Goal: Transaction & Acquisition: Purchase product/service

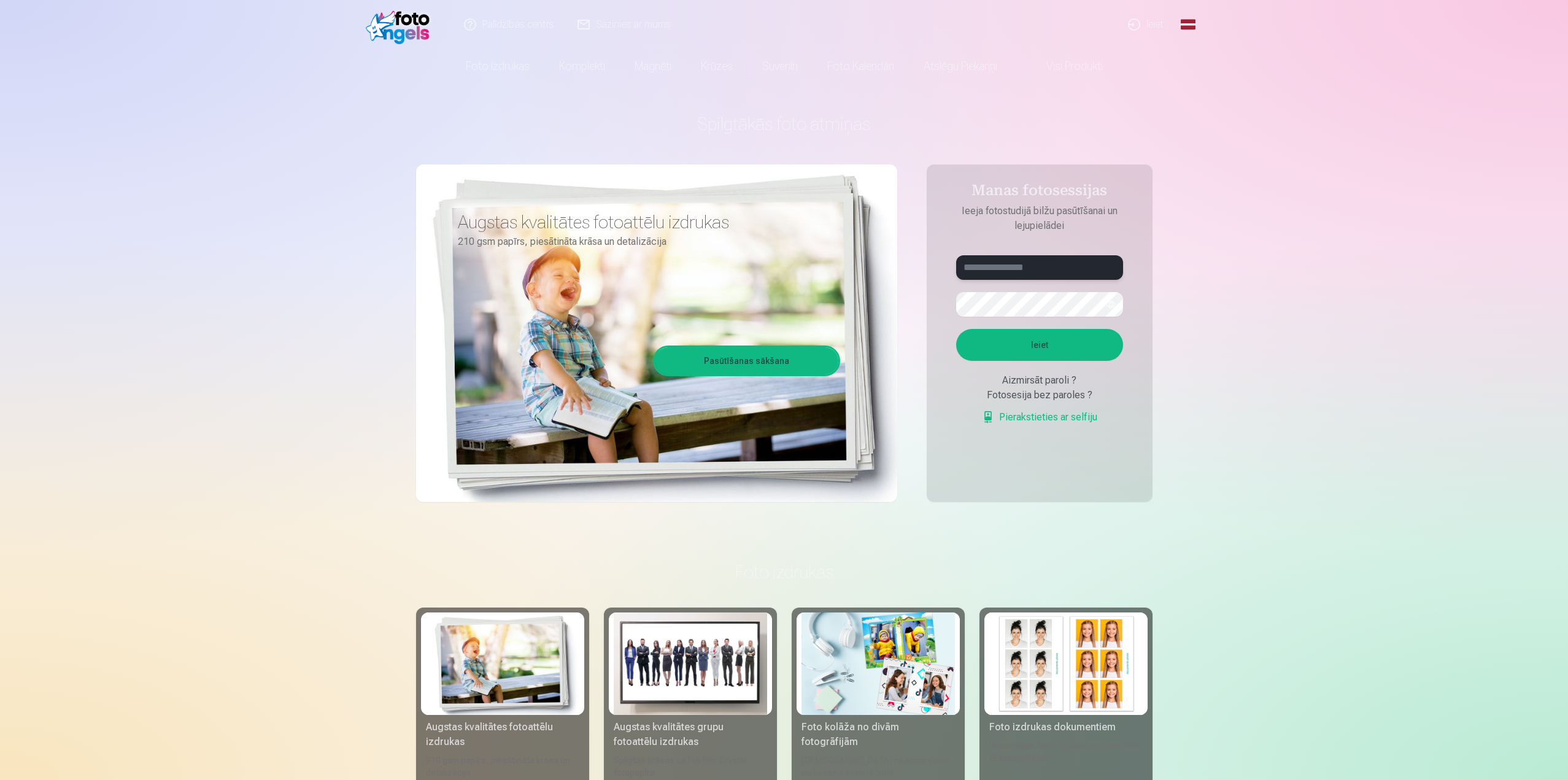
click at [1013, 268] on input "text" at bounding box center [1040, 268] width 167 height 25
paste input "**********"
type input "**********"
click at [1035, 342] on button "Ieiet" at bounding box center [1040, 344] width 167 height 32
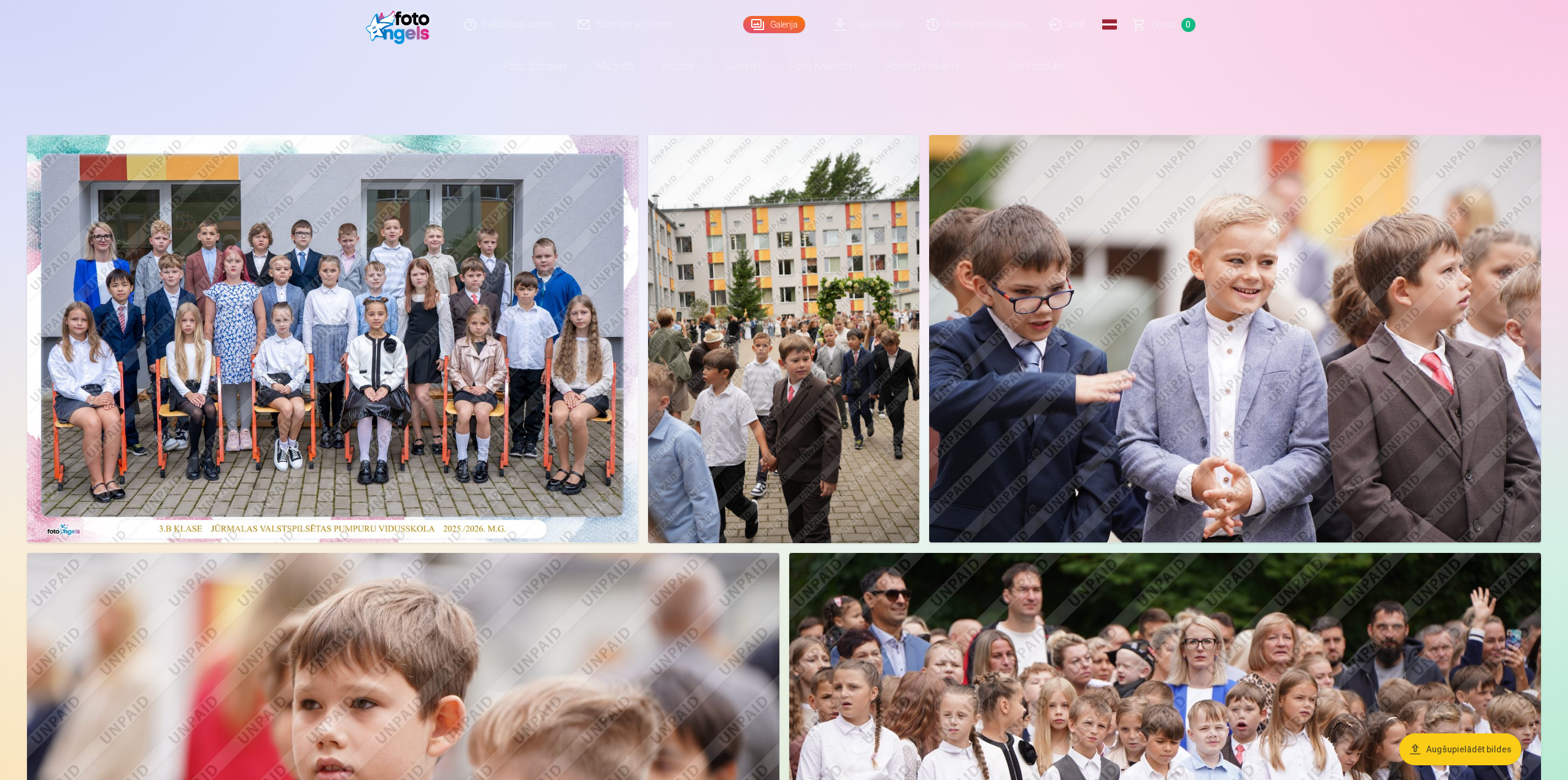
click at [418, 278] on img at bounding box center [332, 339] width 612 height 408
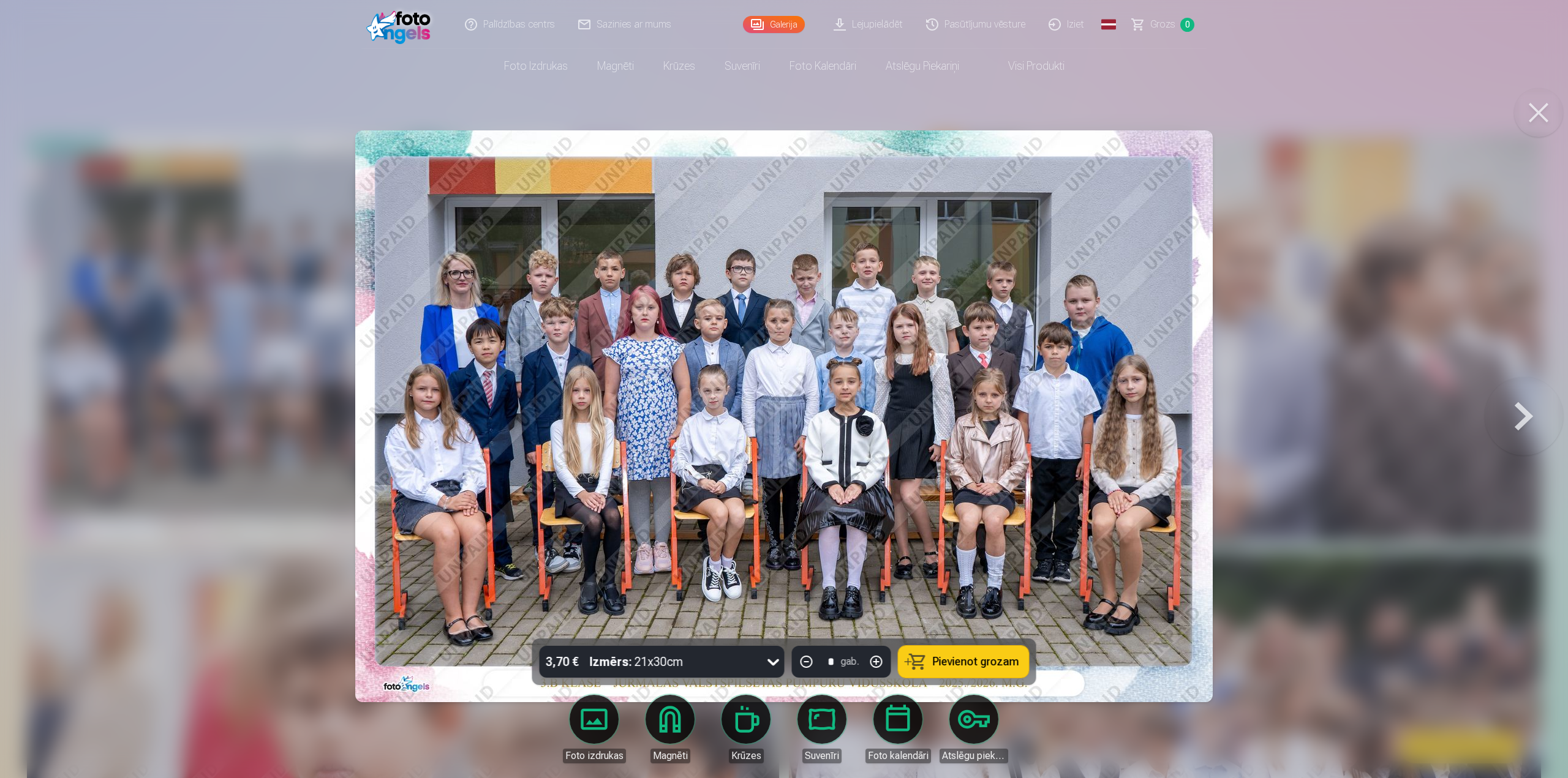
click at [963, 670] on button "Pievienot grozam" at bounding box center [964, 661] width 130 height 32
click at [1523, 417] on button at bounding box center [1524, 416] width 78 height 420
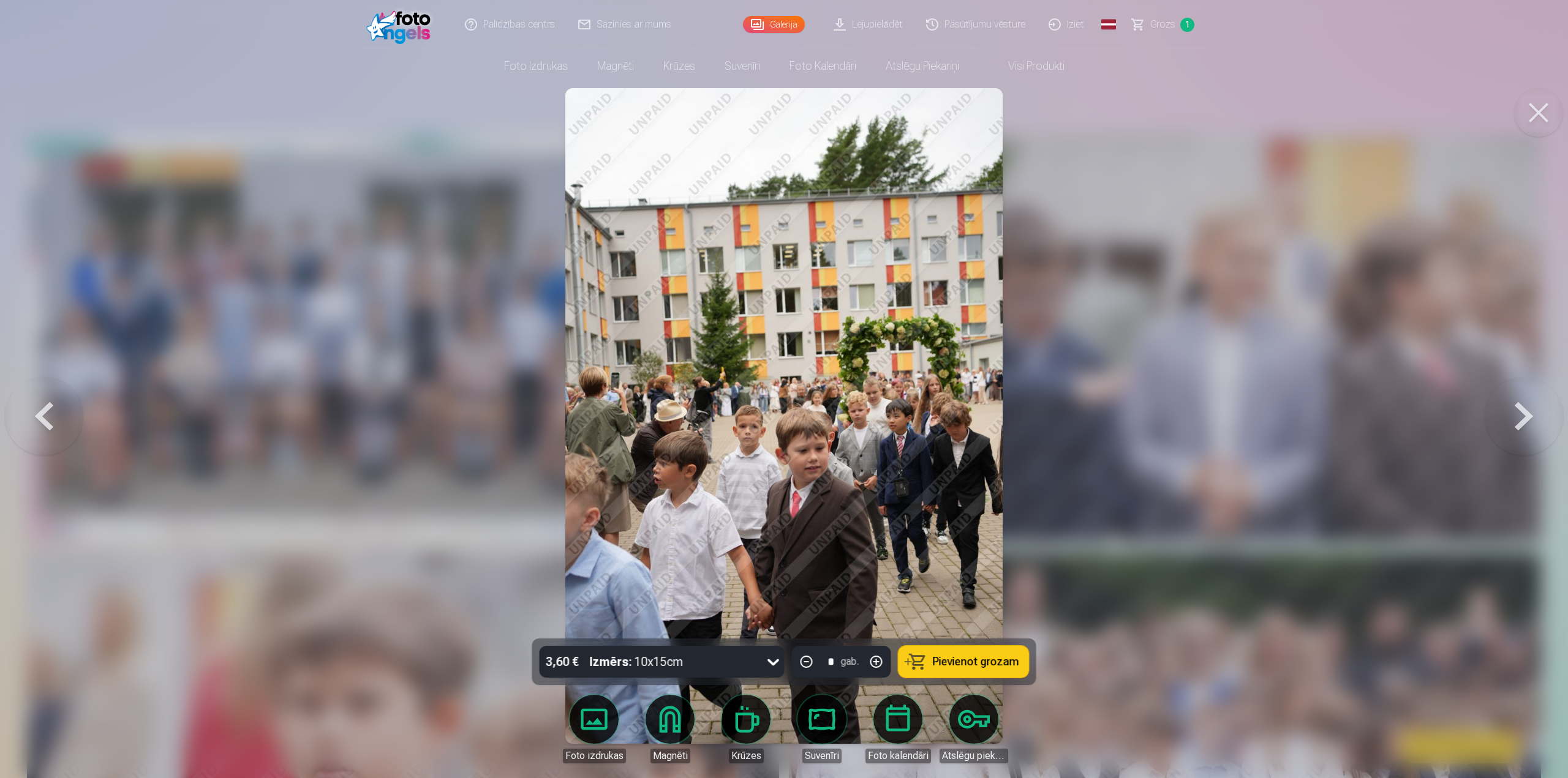
click at [1523, 417] on button at bounding box center [1524, 416] width 78 height 420
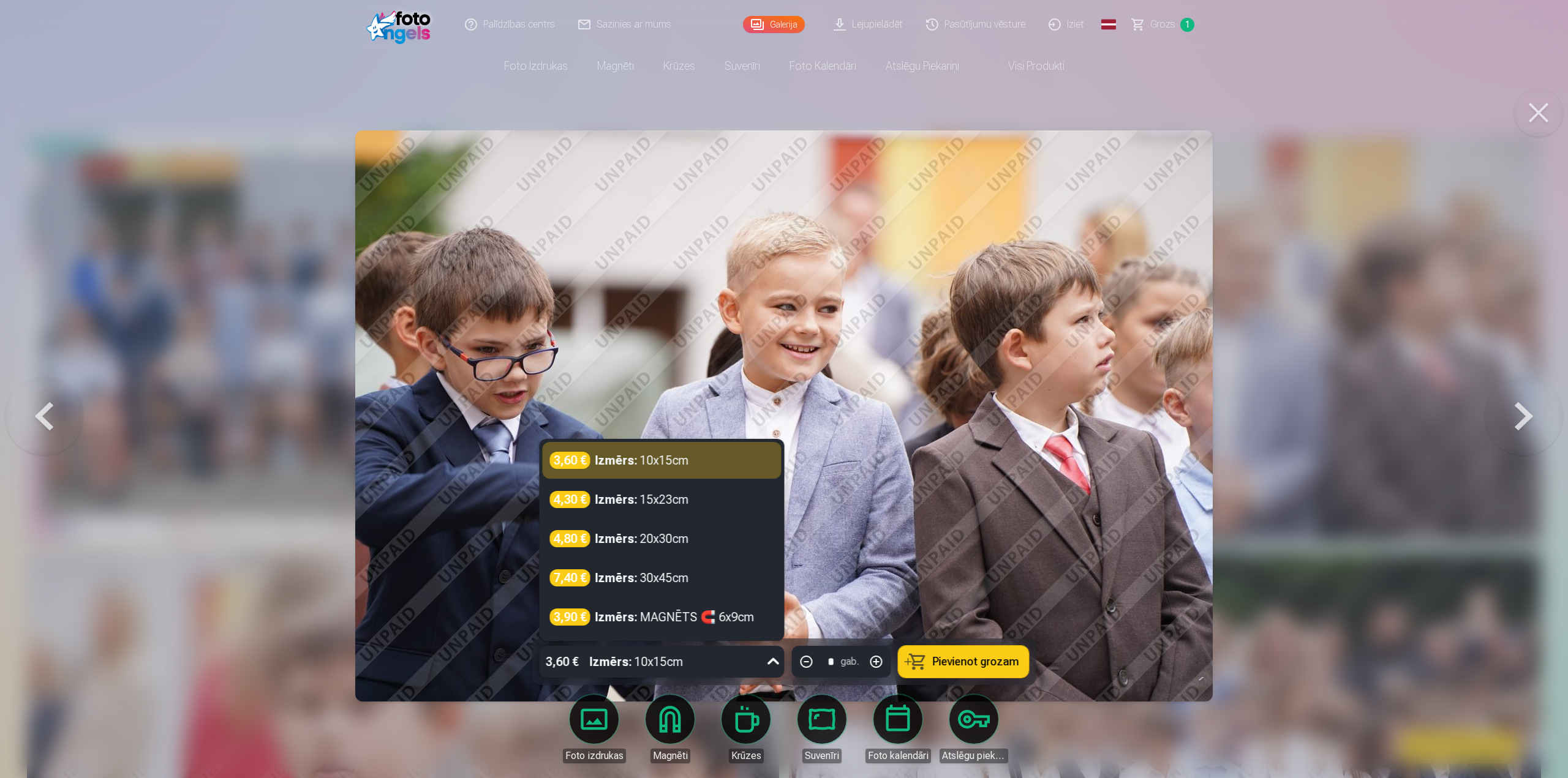
click at [775, 663] on icon at bounding box center [773, 662] width 20 height 20
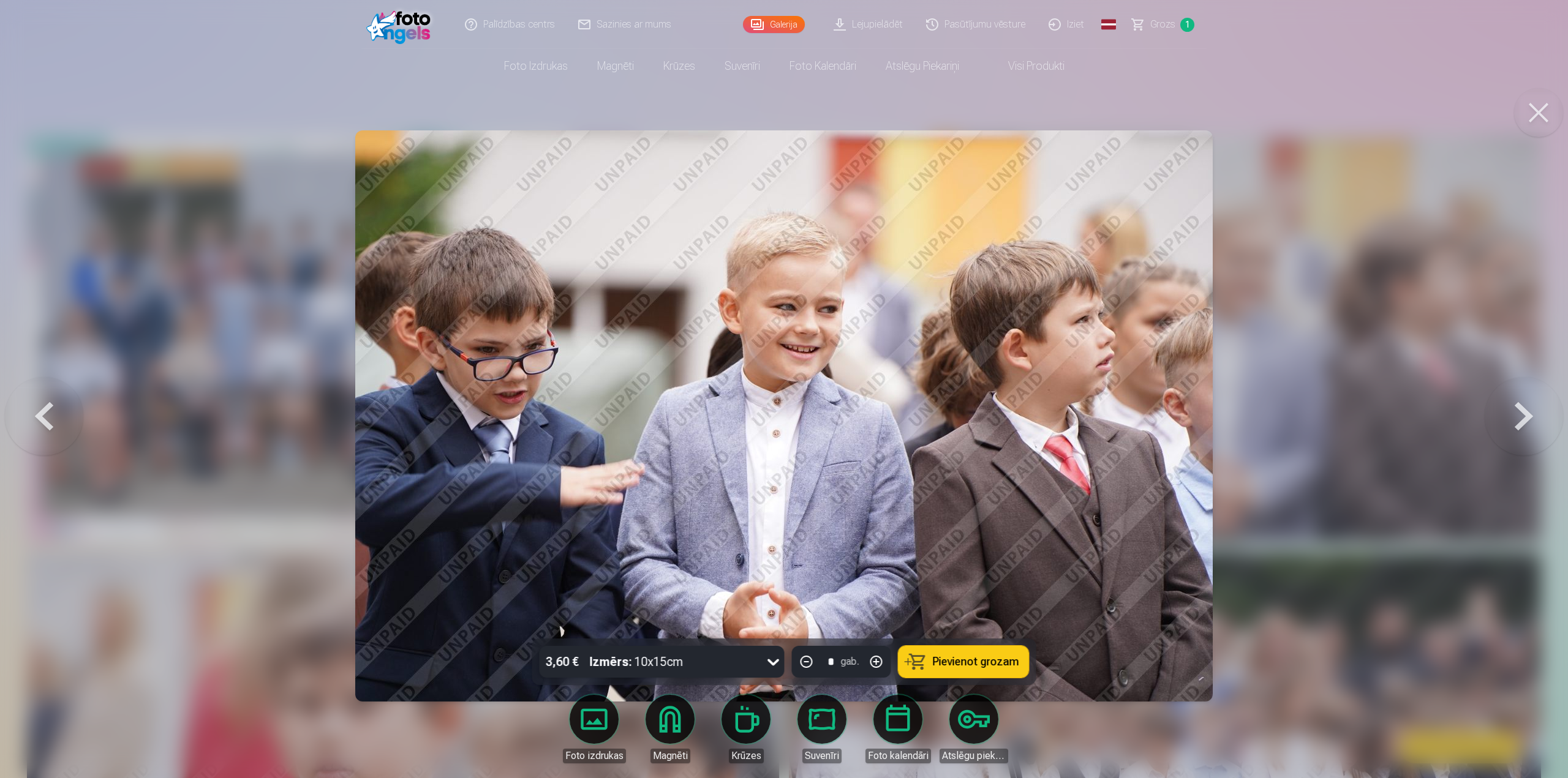
click at [1527, 417] on button at bounding box center [1524, 416] width 78 height 420
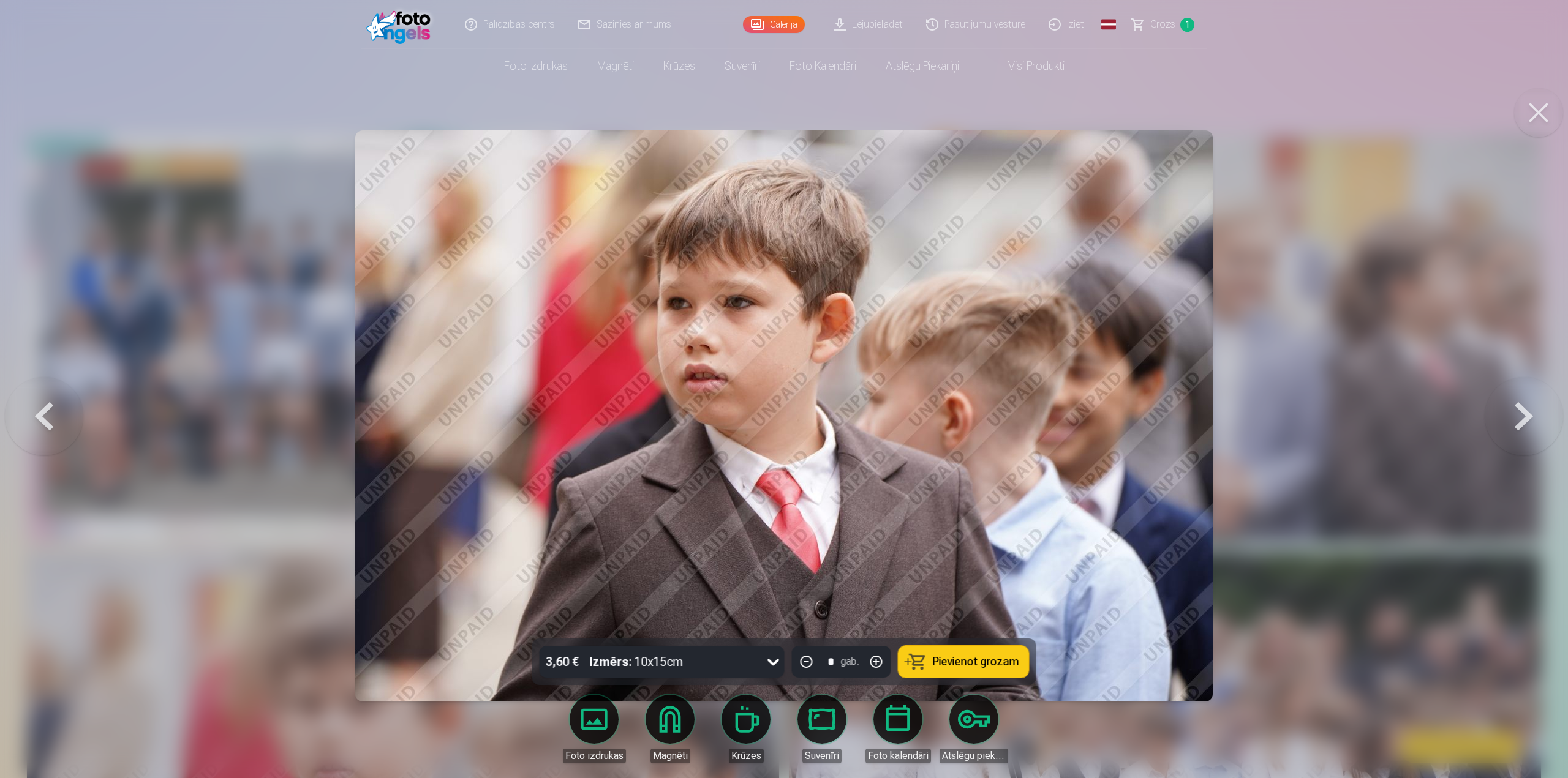
click at [35, 422] on button at bounding box center [44, 416] width 78 height 420
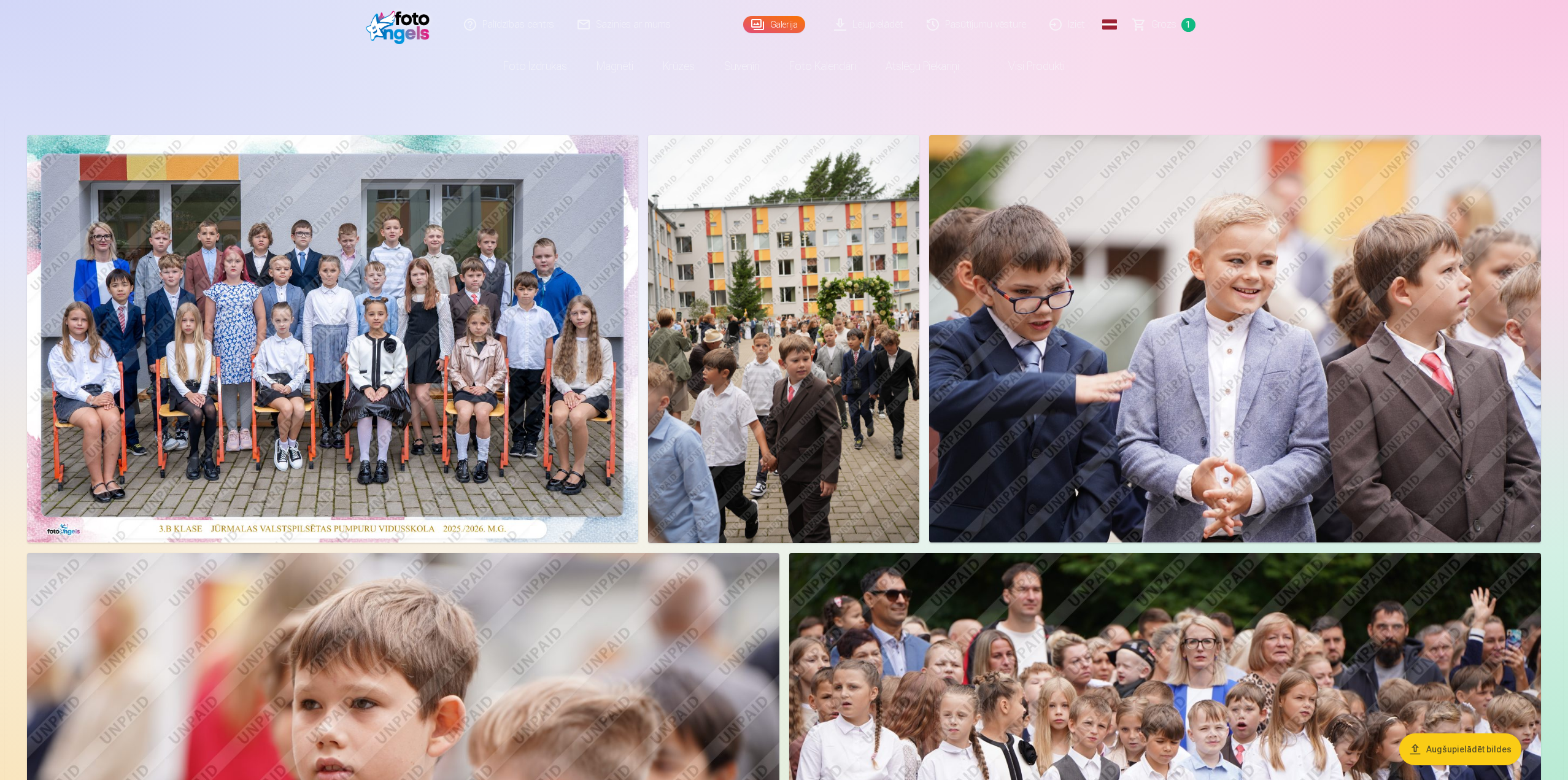
click at [1217, 329] on img at bounding box center [1235, 339] width 612 height 408
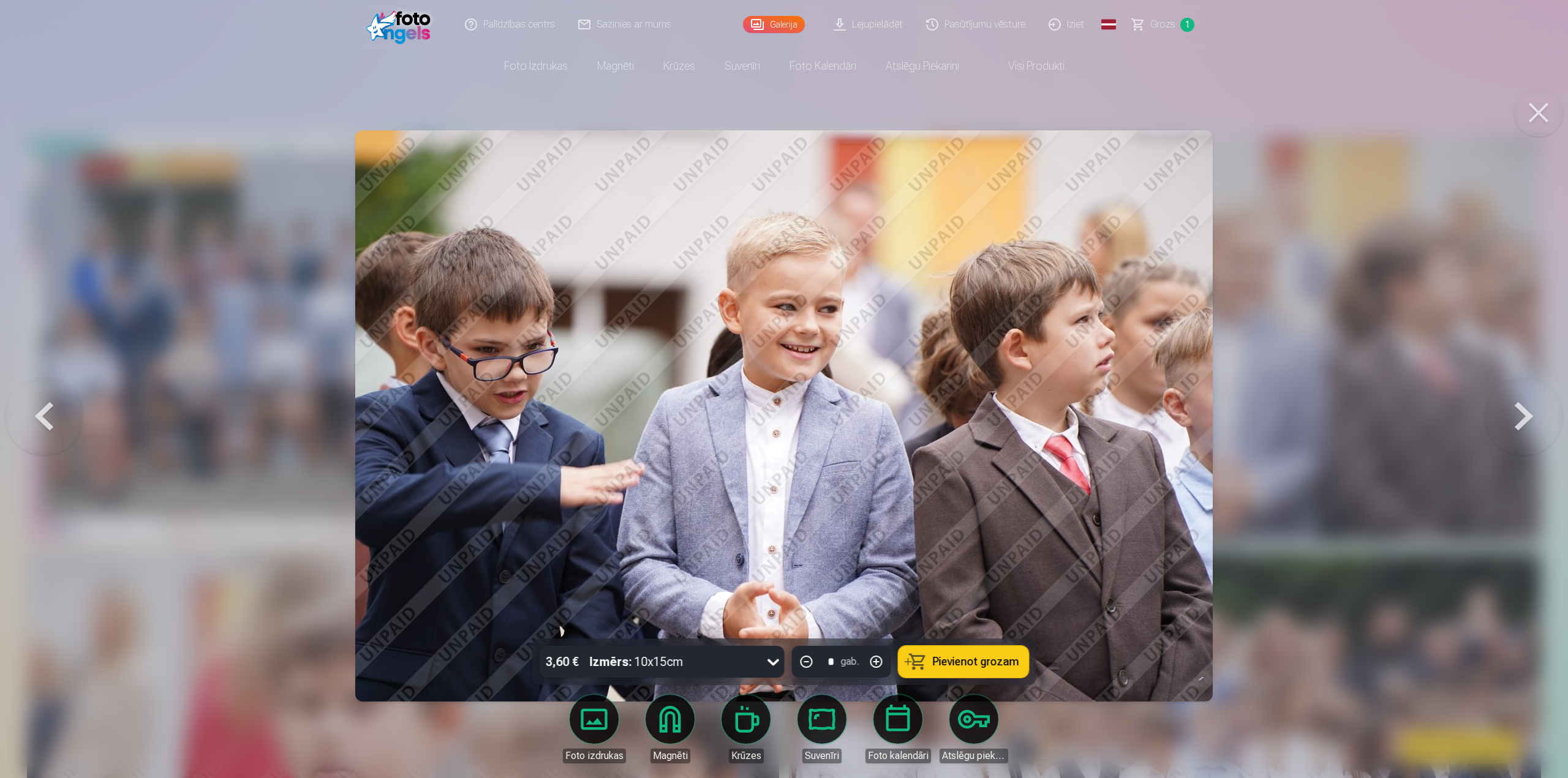
click at [989, 663] on span "Pievienot grozam" at bounding box center [976, 662] width 86 height 11
click at [1515, 410] on button at bounding box center [1524, 416] width 78 height 420
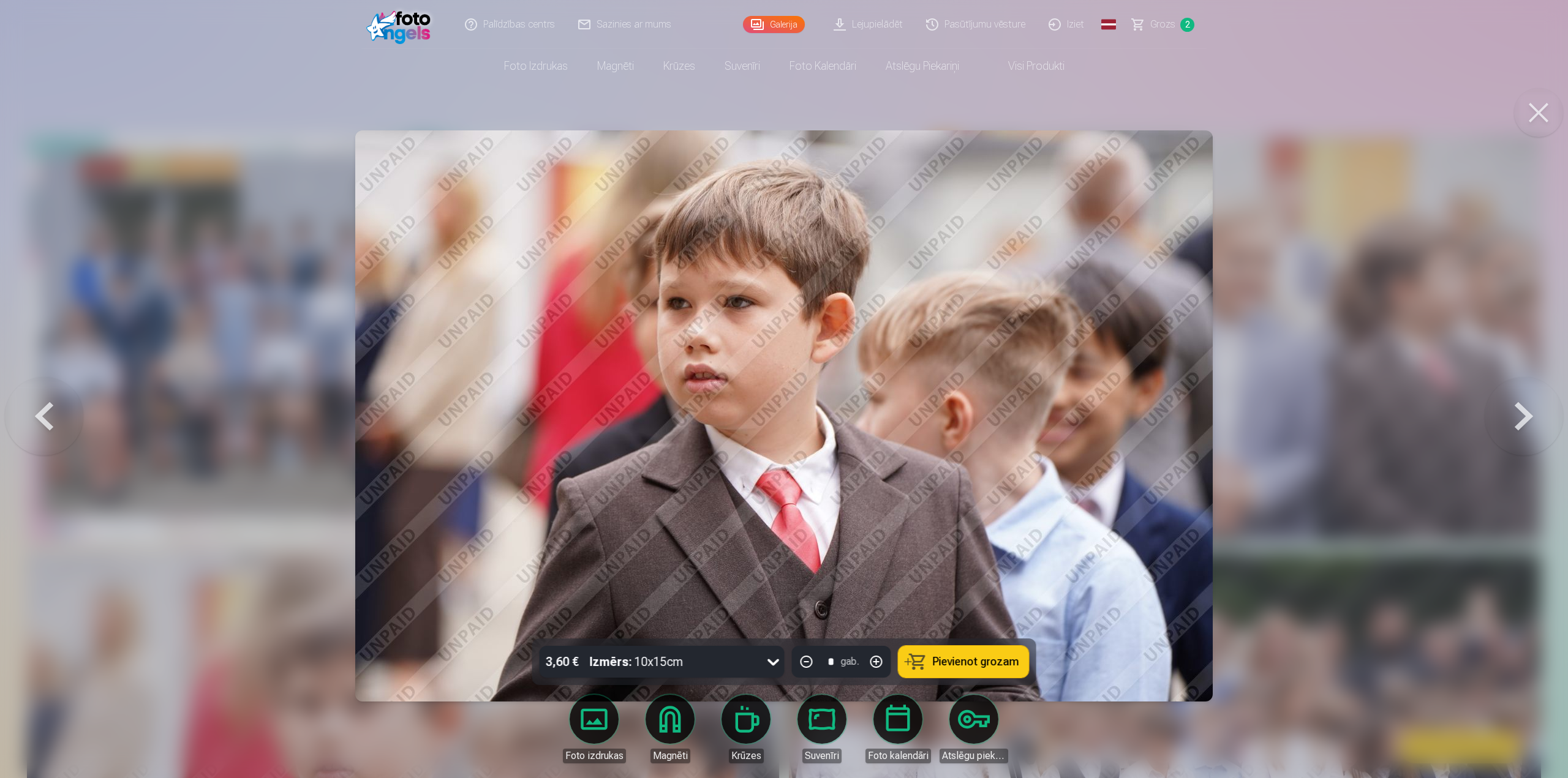
click at [982, 661] on span "Pievienot grozam" at bounding box center [976, 662] width 86 height 11
click at [1525, 422] on button at bounding box center [1524, 416] width 78 height 420
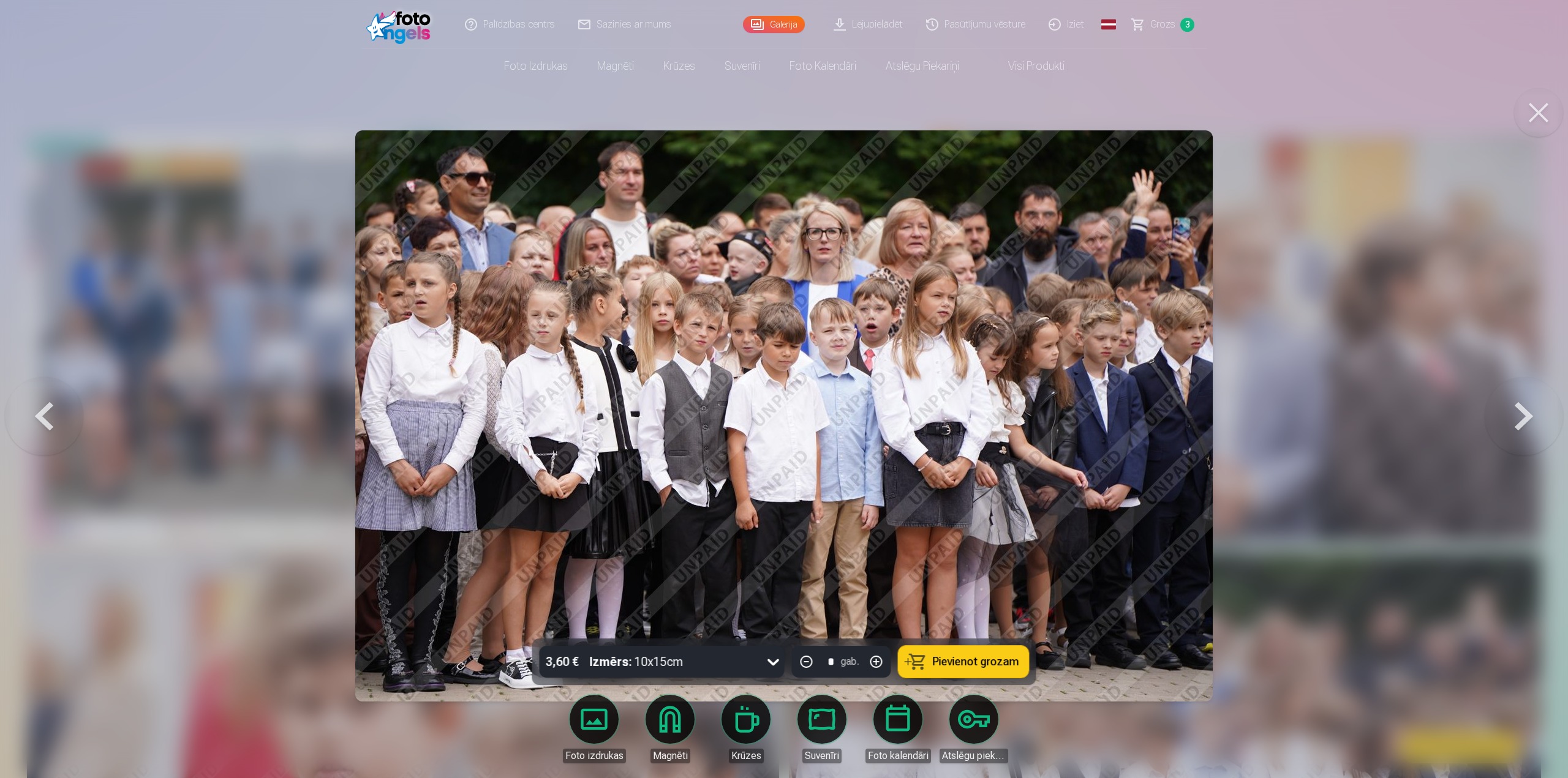
click at [1526, 417] on button at bounding box center [1524, 416] width 78 height 420
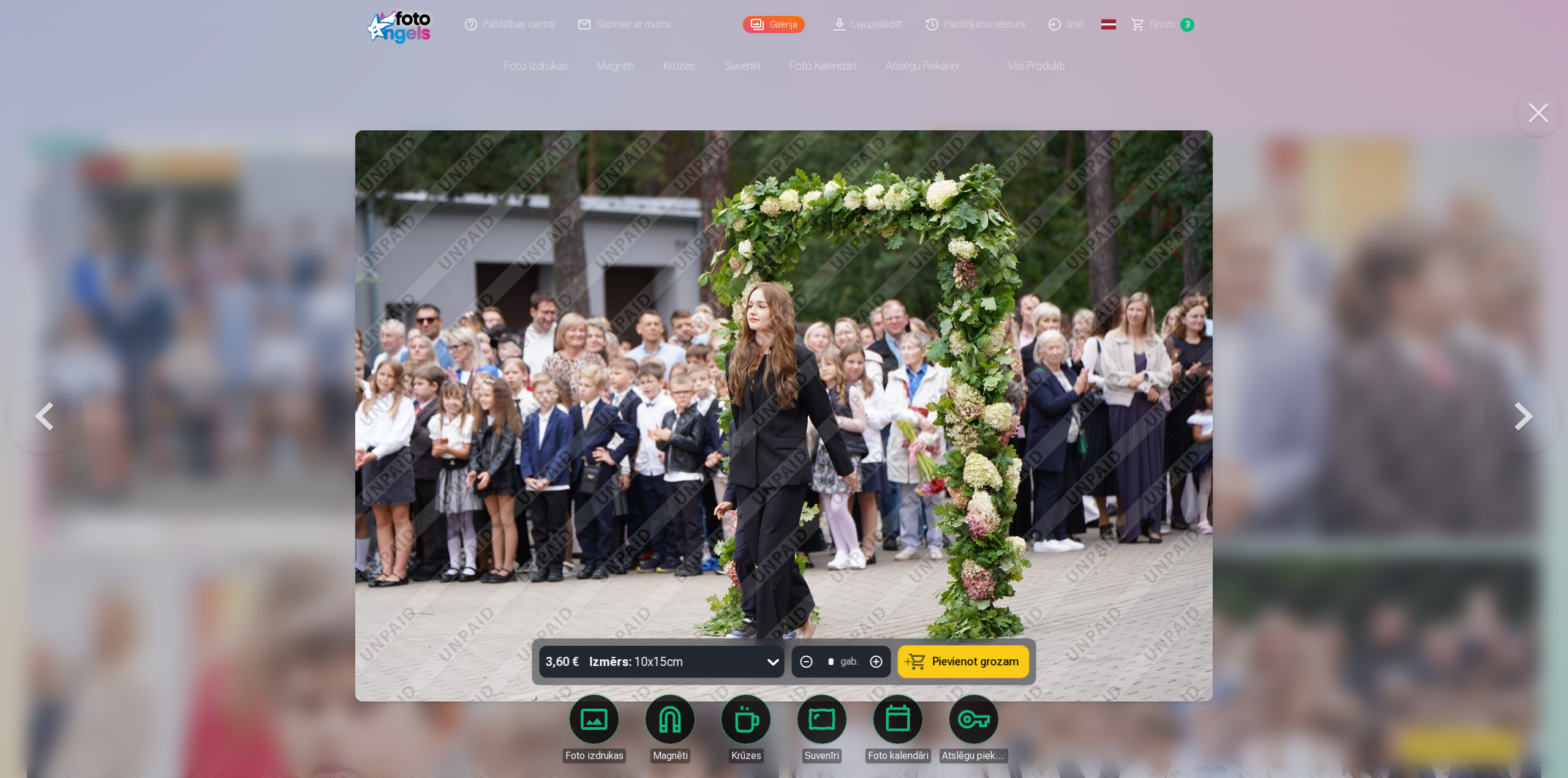
click at [1526, 417] on button at bounding box center [1524, 416] width 78 height 420
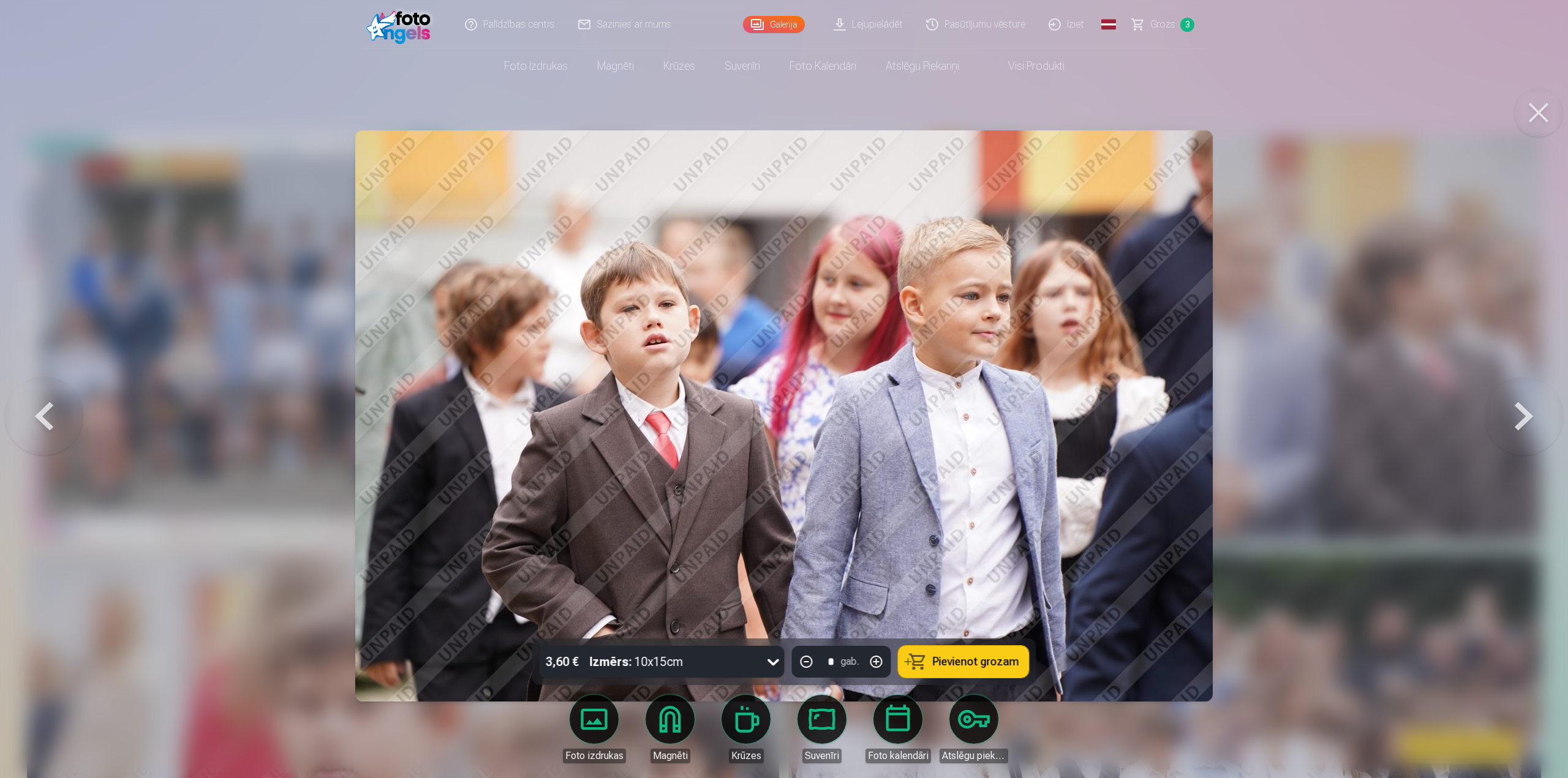
click at [1526, 417] on button at bounding box center [1524, 416] width 78 height 420
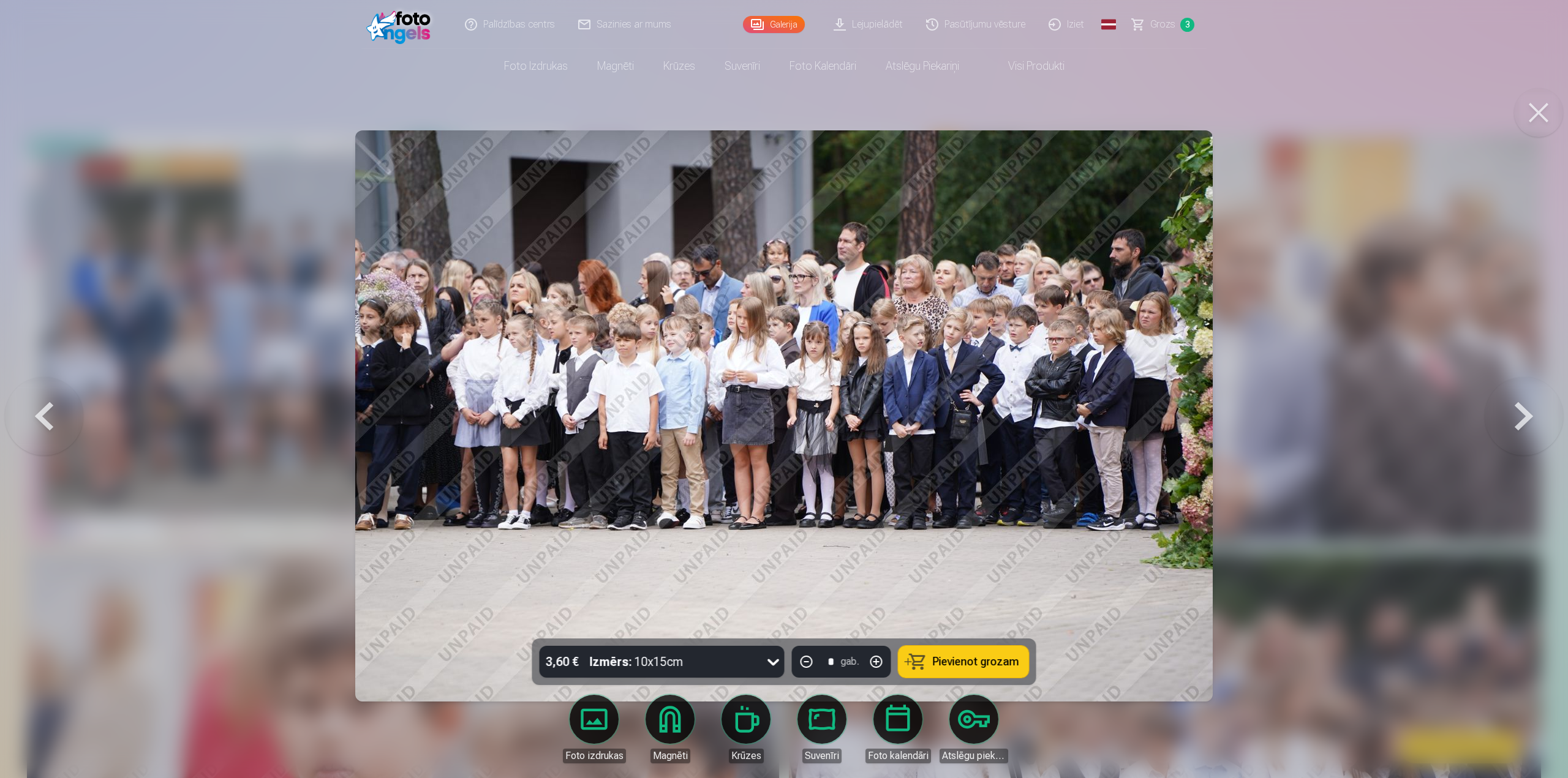
click at [969, 660] on span "Pievienot grozam" at bounding box center [976, 662] width 86 height 11
click at [1535, 415] on button at bounding box center [1524, 416] width 78 height 420
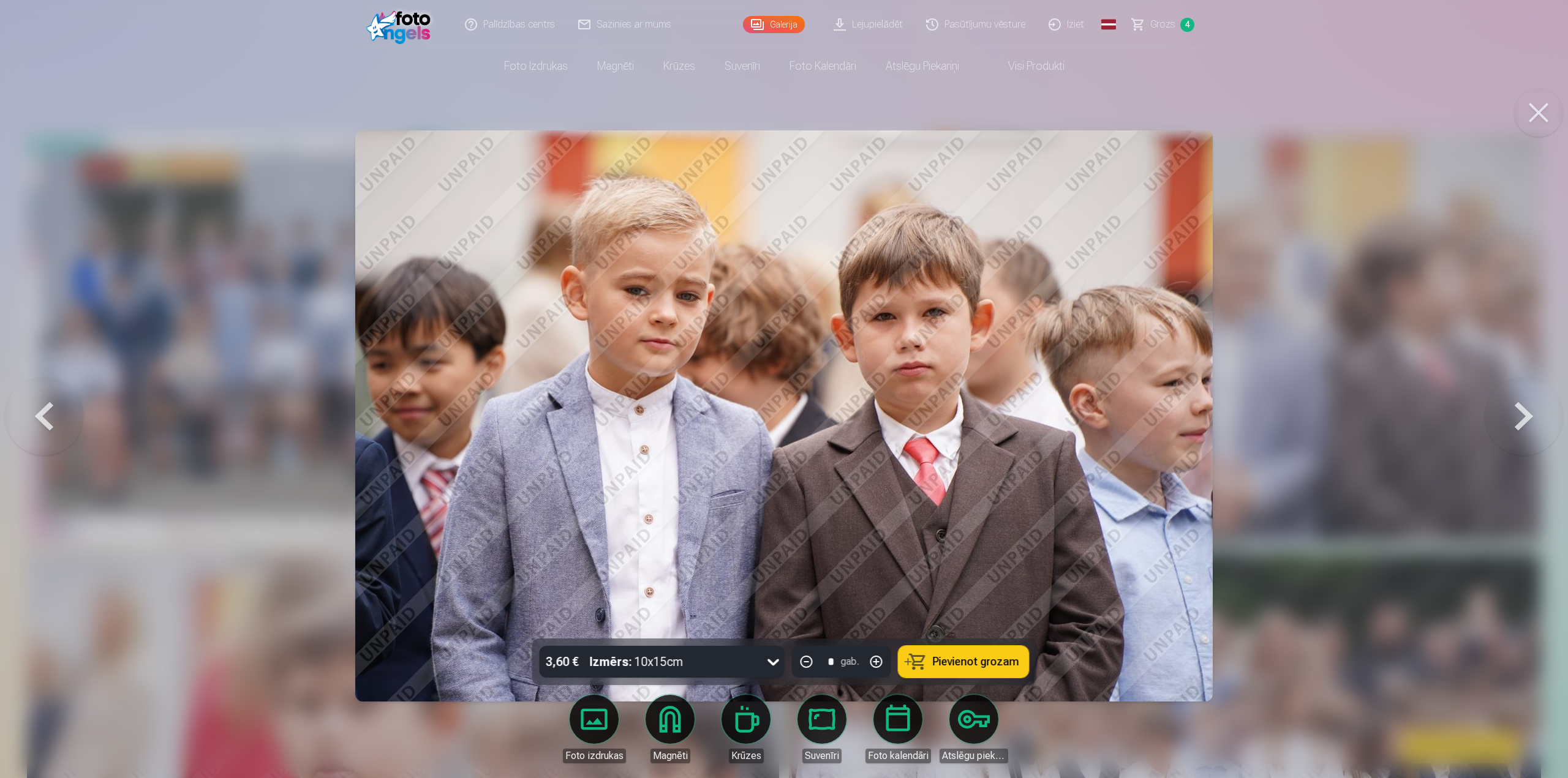
click at [934, 665] on span "Pievienot grozam" at bounding box center [976, 662] width 86 height 11
click at [1521, 419] on button at bounding box center [1524, 416] width 78 height 420
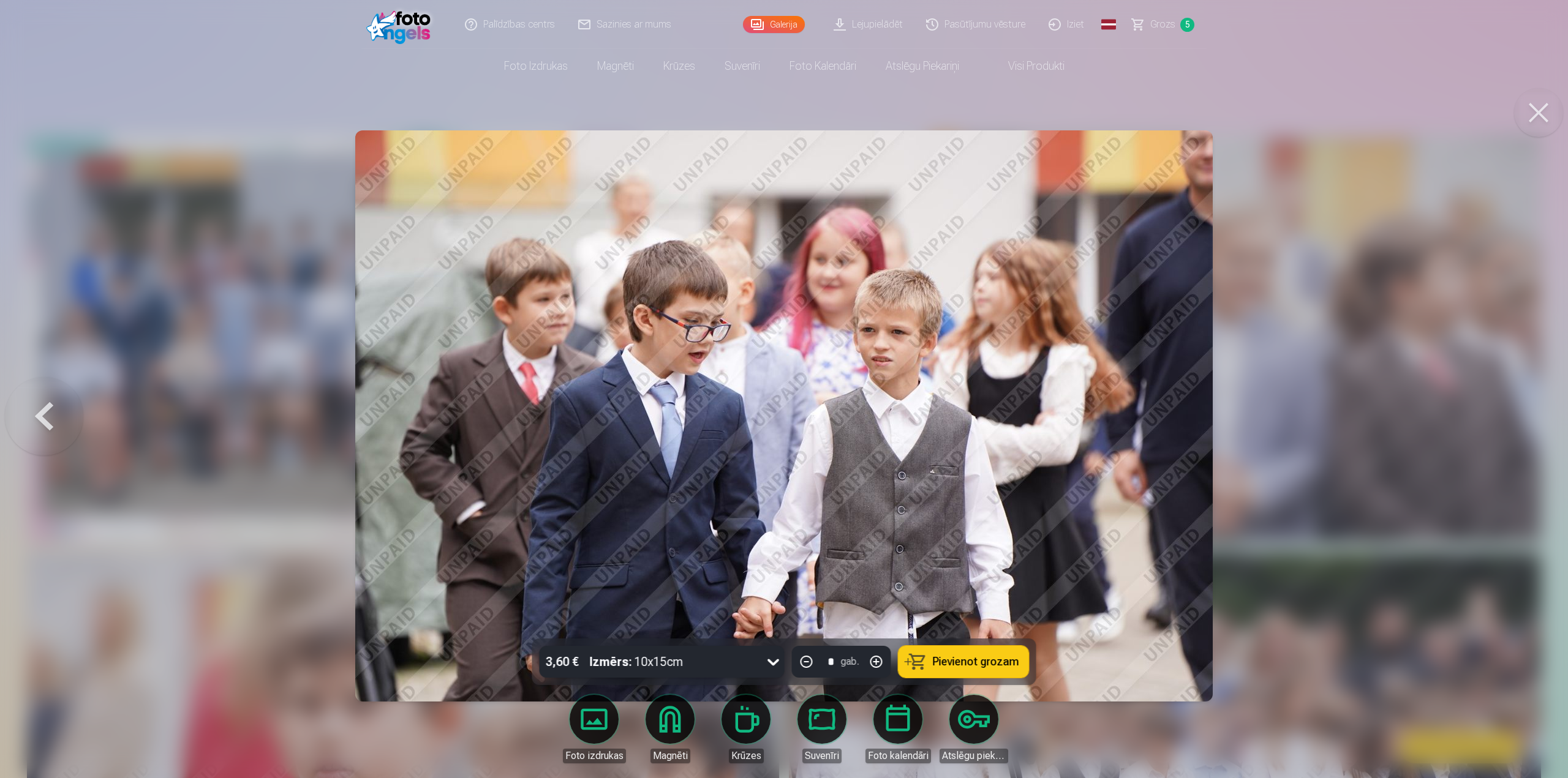
click at [1521, 419] on div at bounding box center [784, 389] width 1568 height 778
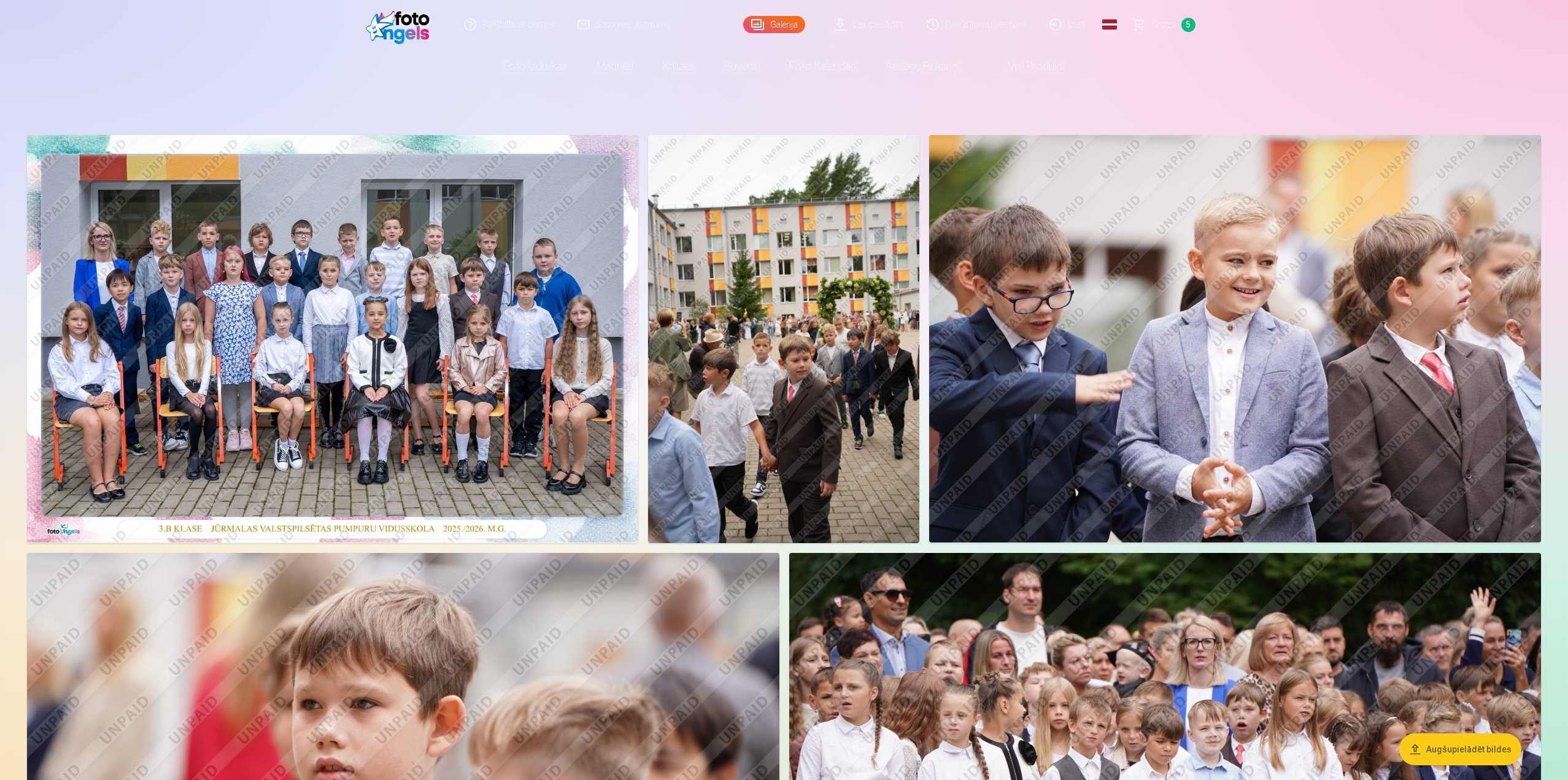
click at [1157, 25] on span "Grozs" at bounding box center [1164, 25] width 25 height 15
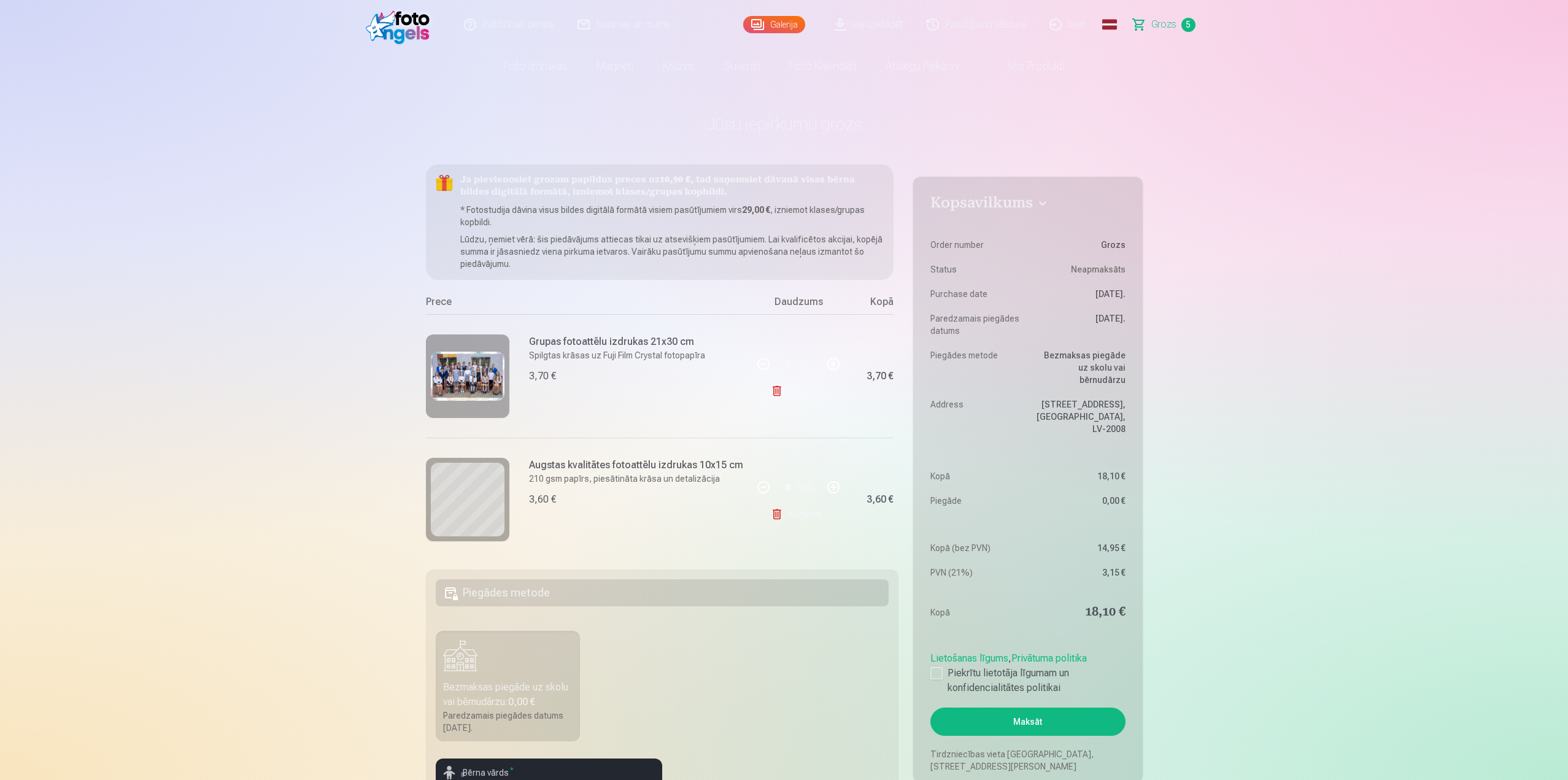
click at [488, 680] on div "Bezmaksas piegāde uz skolu vai bērnudārzu : 0,00 €" at bounding box center [508, 694] width 130 height 29
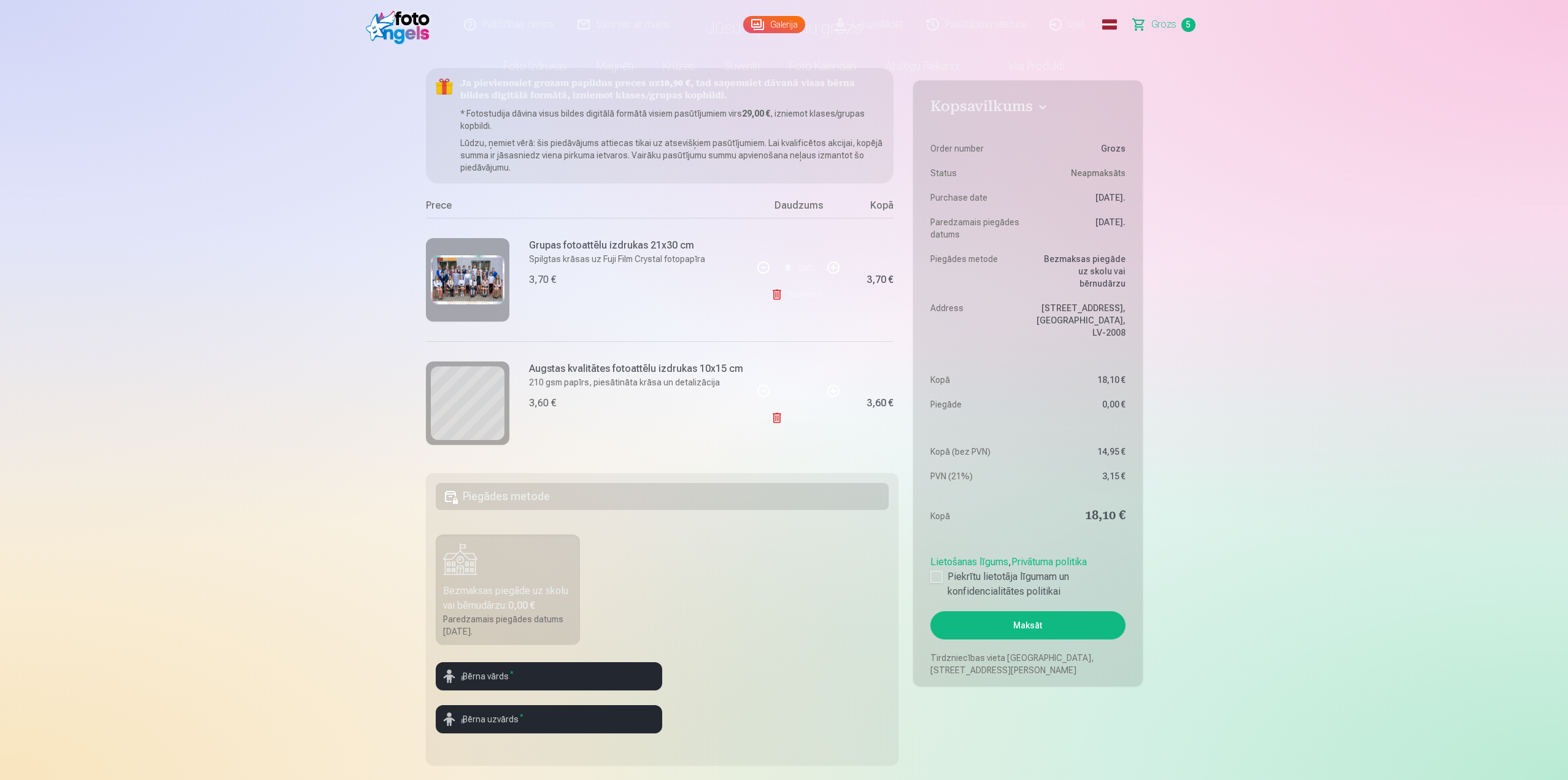
scroll to position [123, 0]
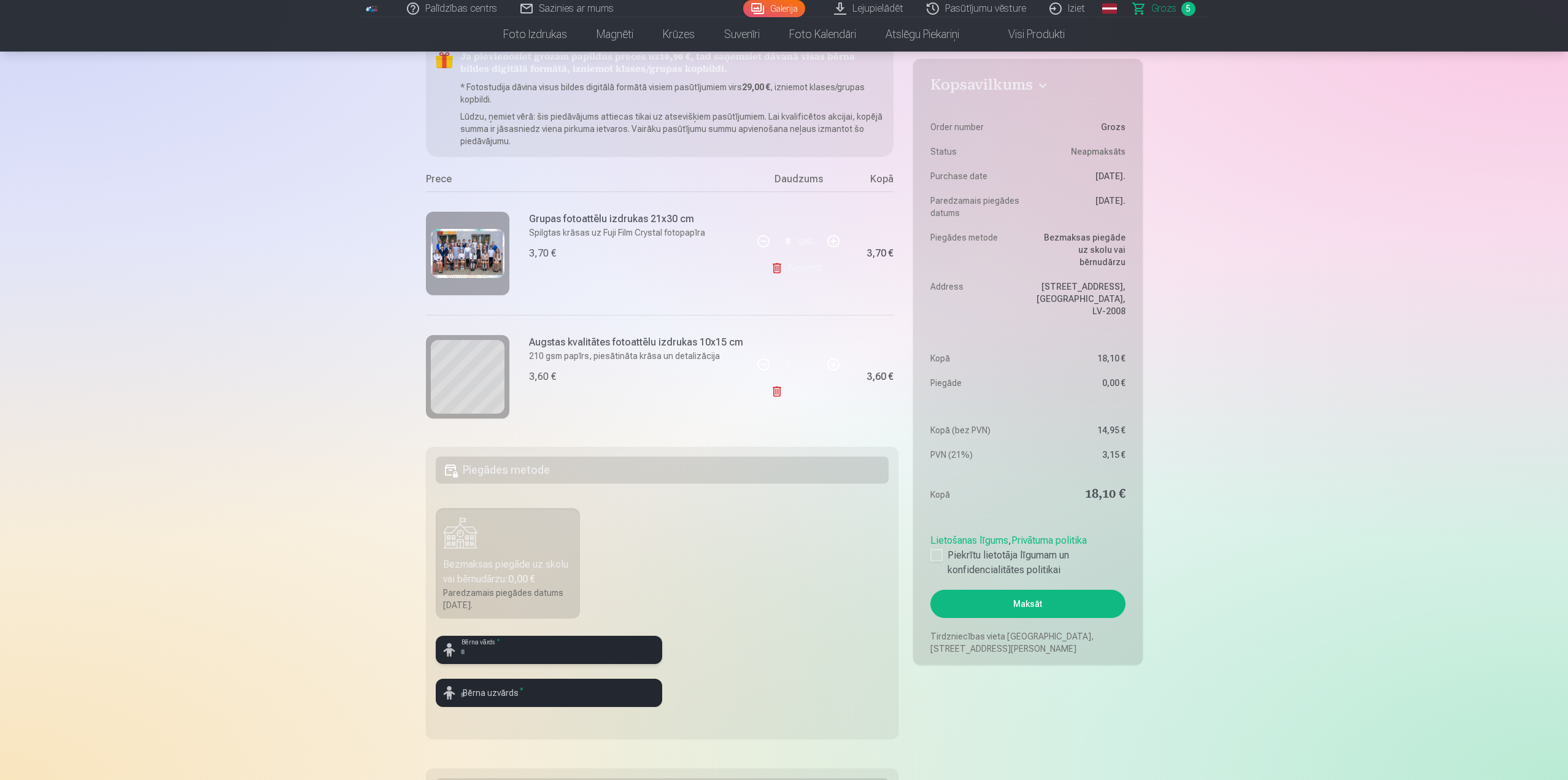
click at [551, 651] on input "text" at bounding box center [549, 649] width 226 height 28
click at [765, 633] on fieldset "Piegādes metode Bezmaksas piegāde uz skolu vai bērnudārzu : 0,00 € Paredzamais …" at bounding box center [662, 593] width 473 height 292
click at [510, 654] on input "text" at bounding box center [549, 649] width 226 height 28
type input "******"
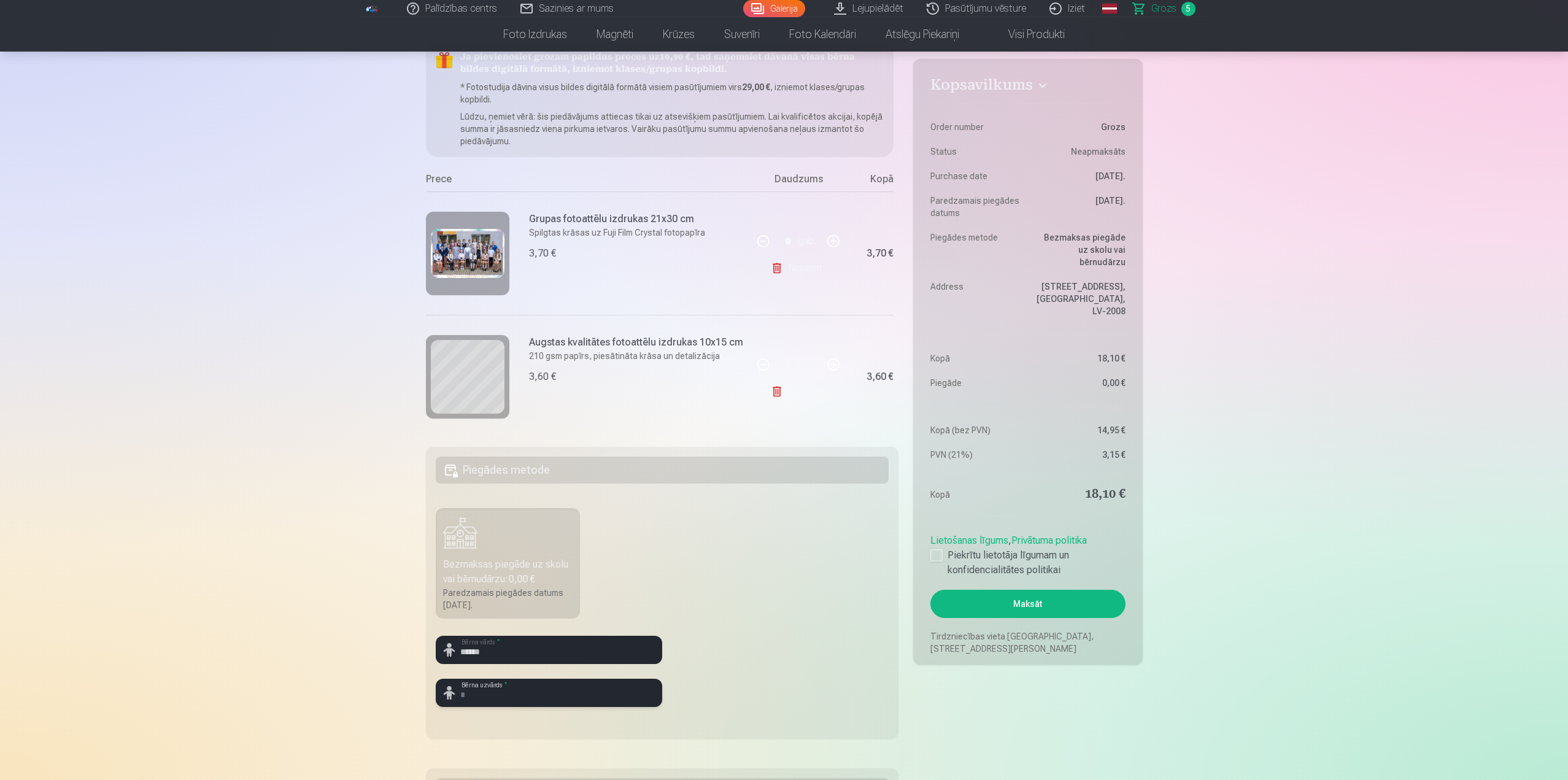
click at [484, 697] on input "text" at bounding box center [549, 692] width 226 height 28
type input "*********"
click at [724, 637] on fieldset "Piegādes metode Bezmaksas piegāde uz skolu vai bērnudārzu : 0,00 € Paredzamais …" at bounding box center [662, 593] width 473 height 292
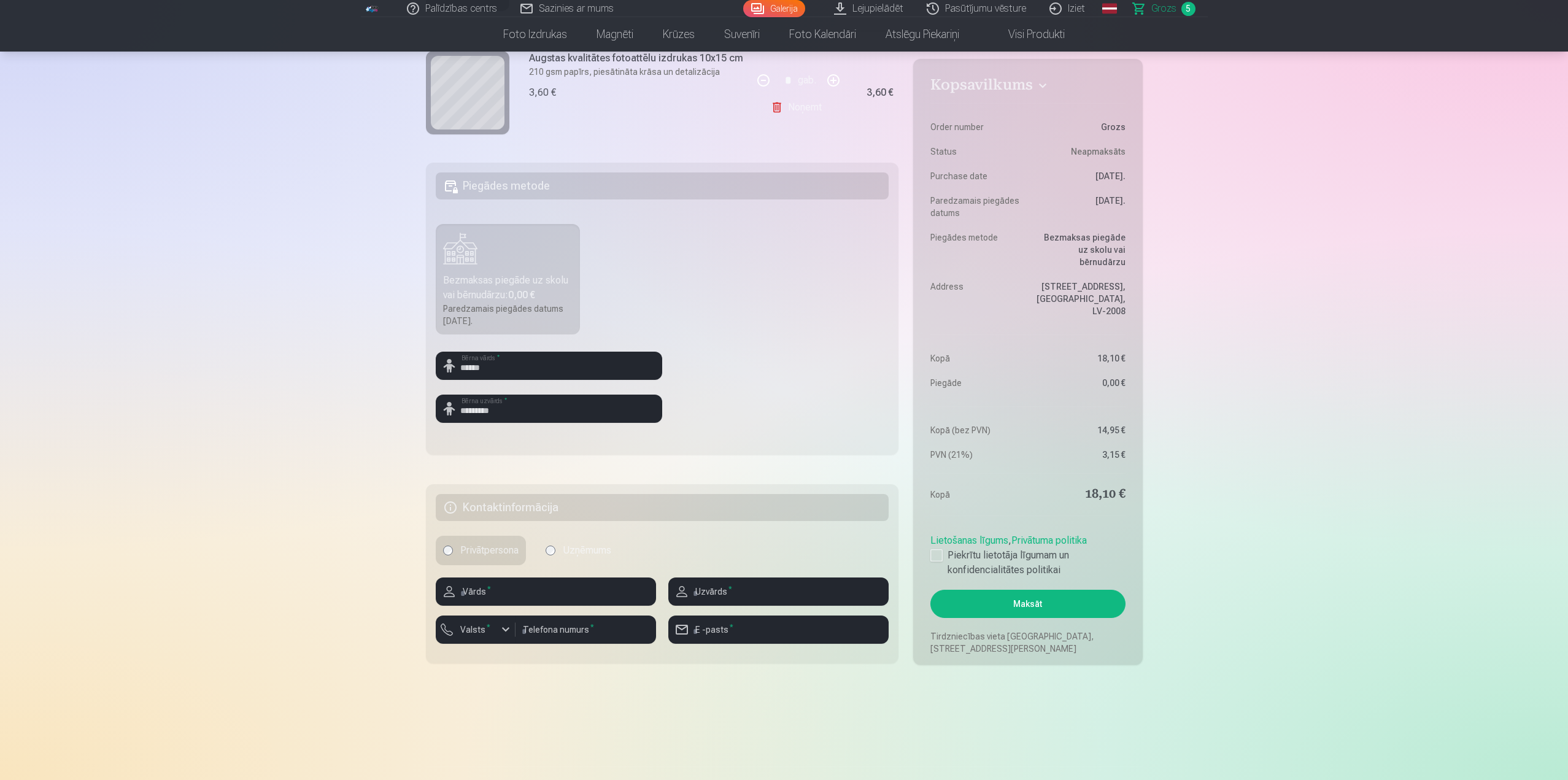
scroll to position [491, 0]
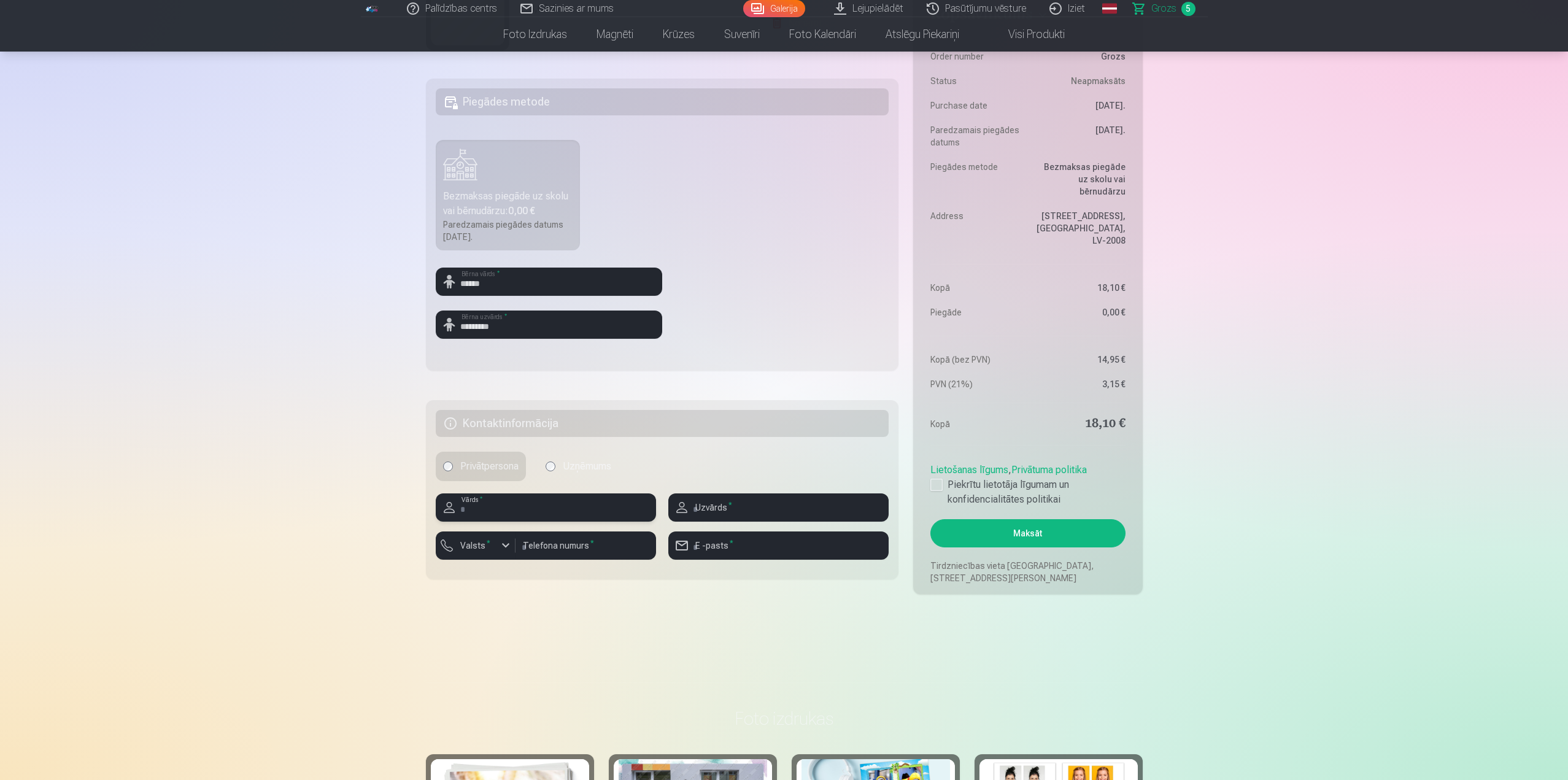
click at [489, 510] on input "text" at bounding box center [546, 507] width 221 height 28
type input "*****"
type input "**********"
type input "********"
type input "**********"
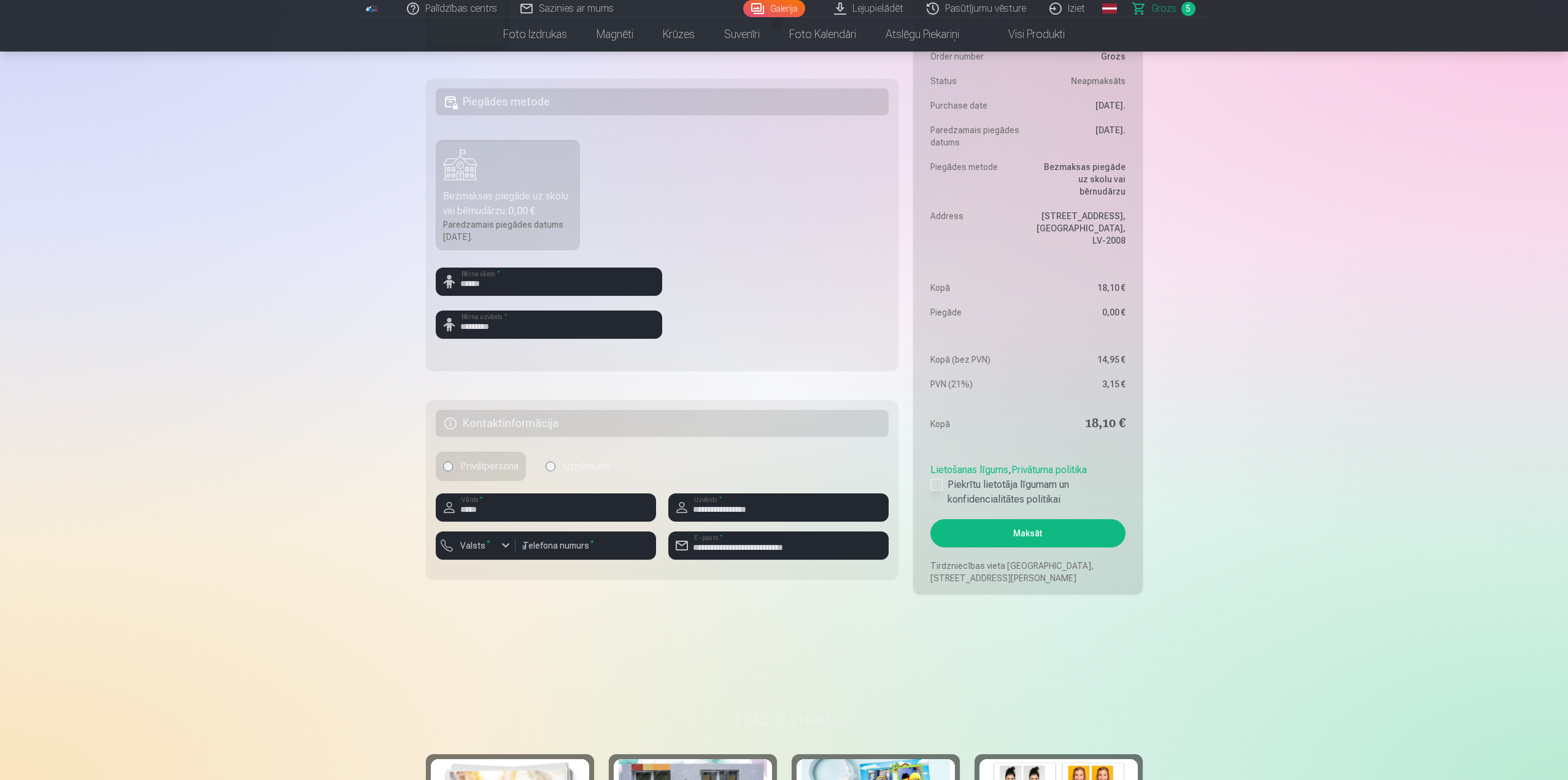
click at [933, 485] on div at bounding box center [937, 485] width 12 height 12
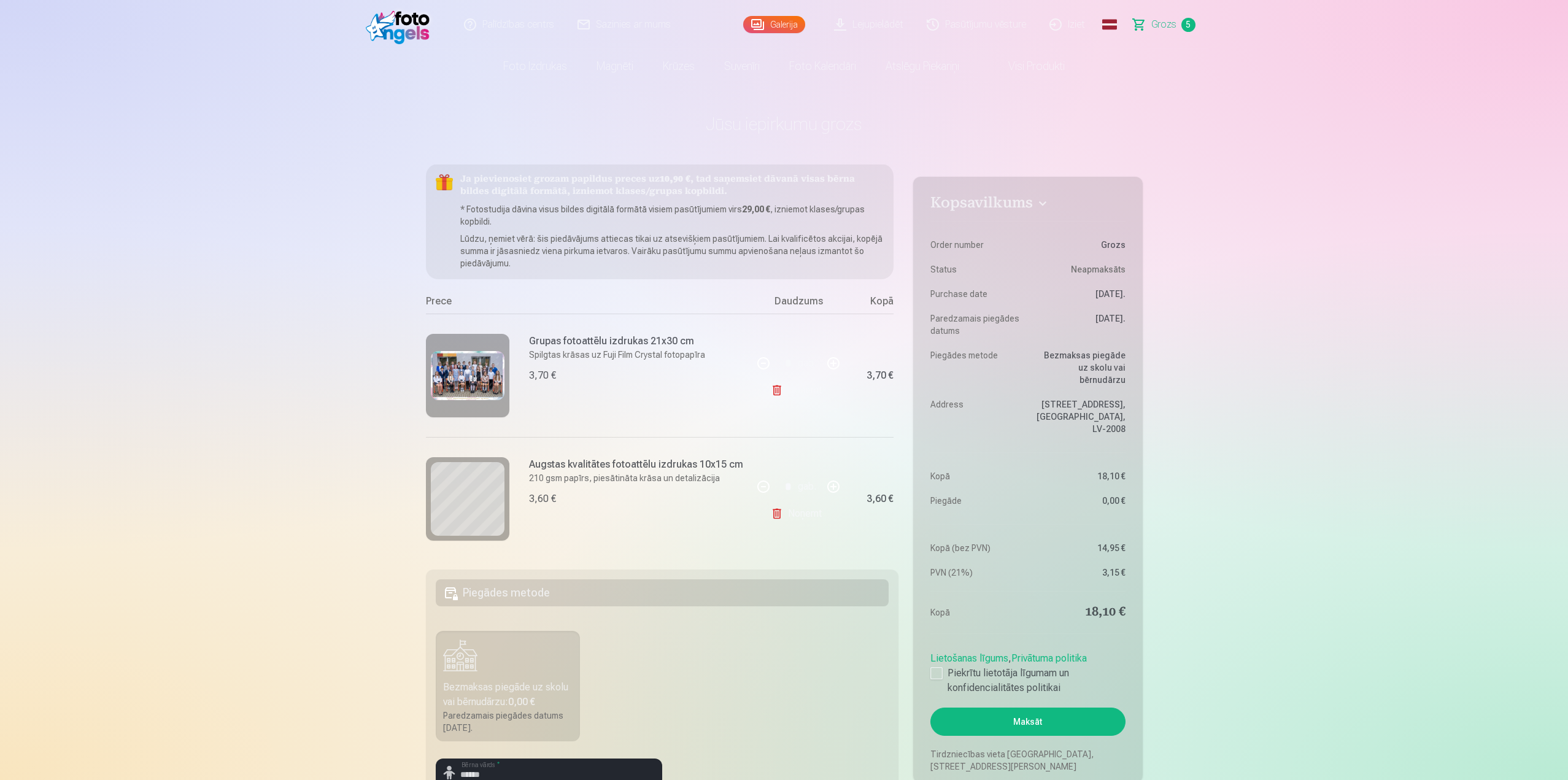
scroll to position [0, 0]
click at [1027, 708] on button "Maksāt" at bounding box center [1027, 722] width 195 height 28
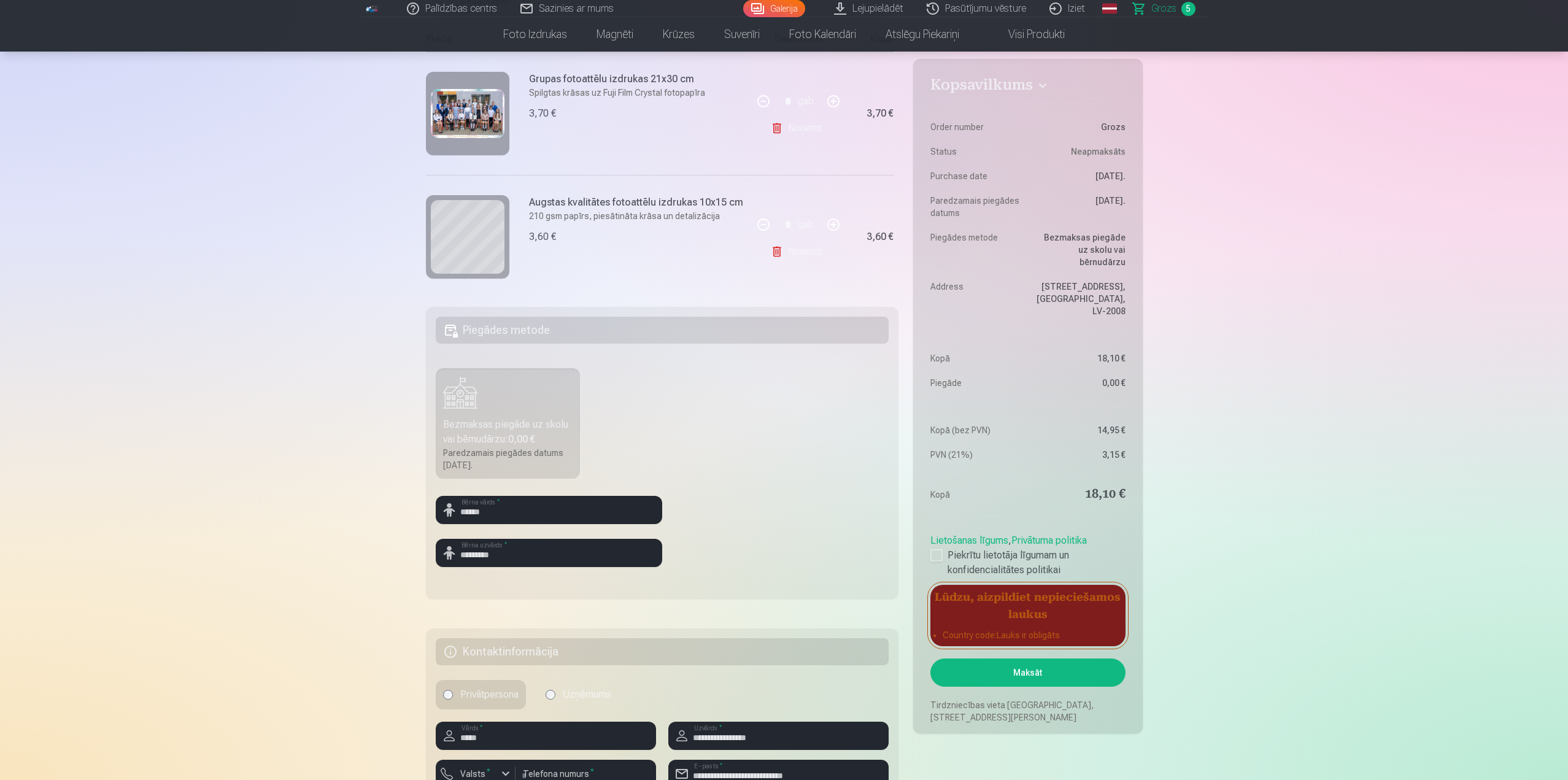
scroll to position [307, 0]
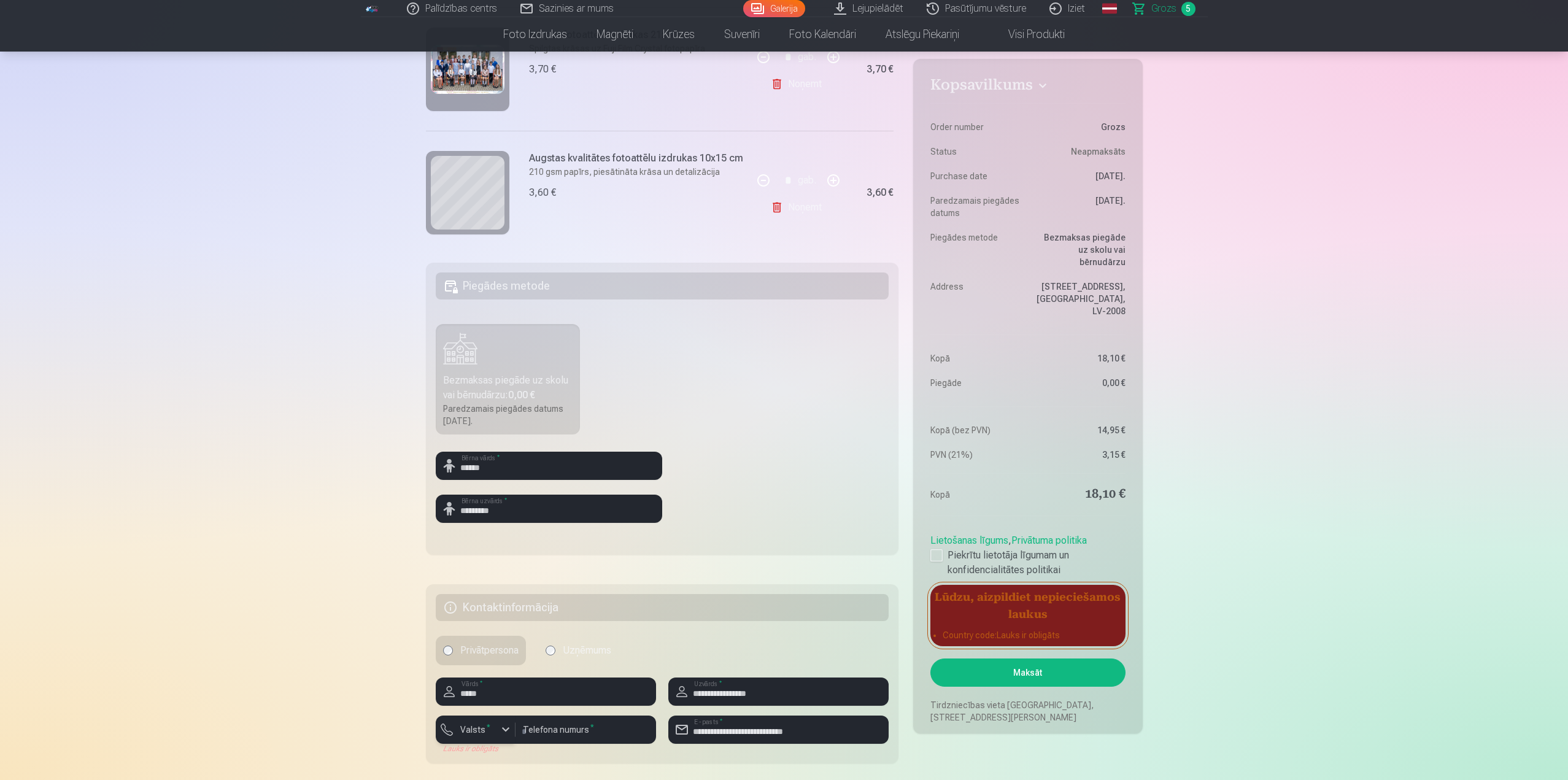
click at [505, 730] on div "button" at bounding box center [506, 730] width 15 height 15
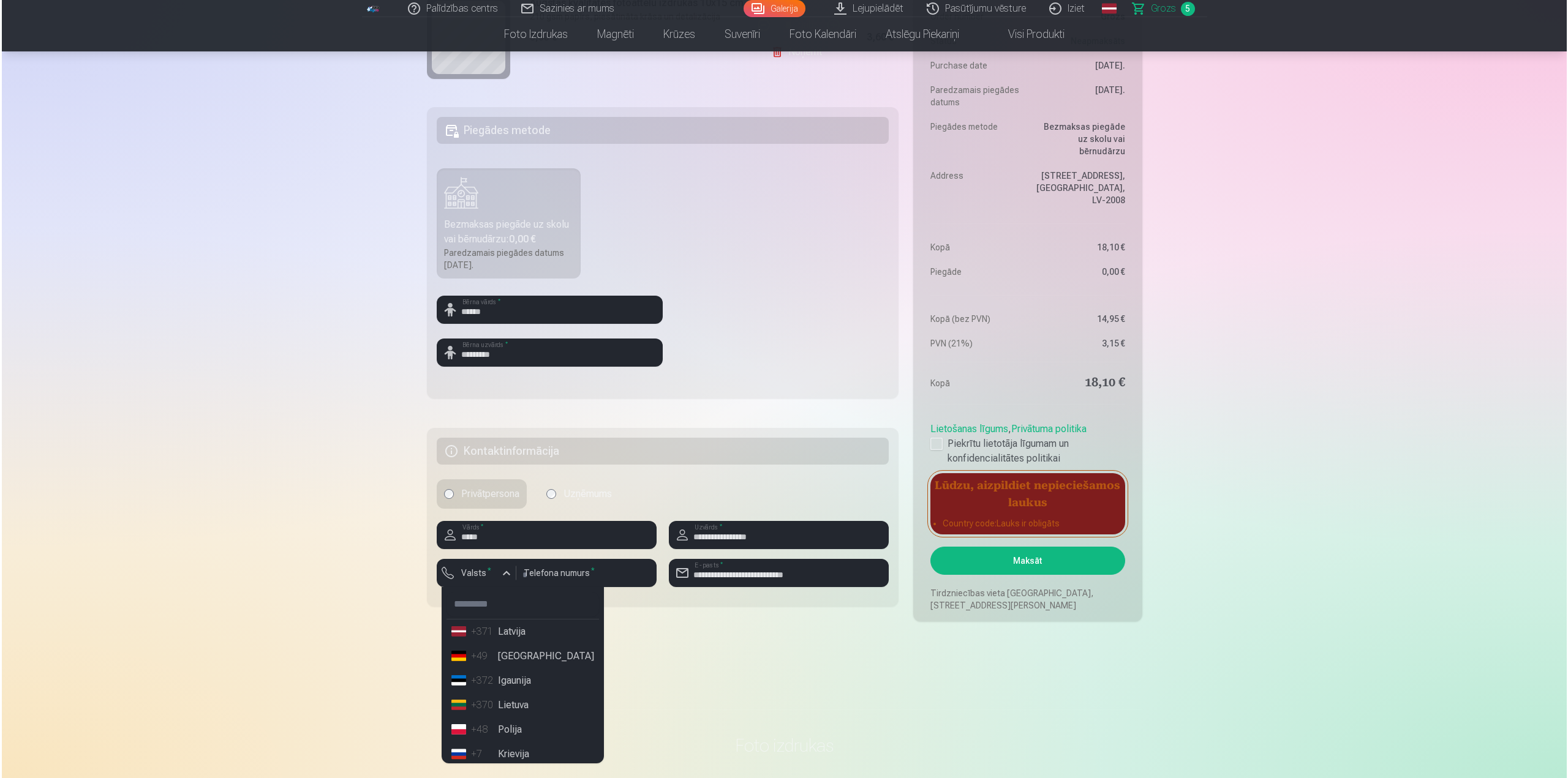
scroll to position [490, 0]
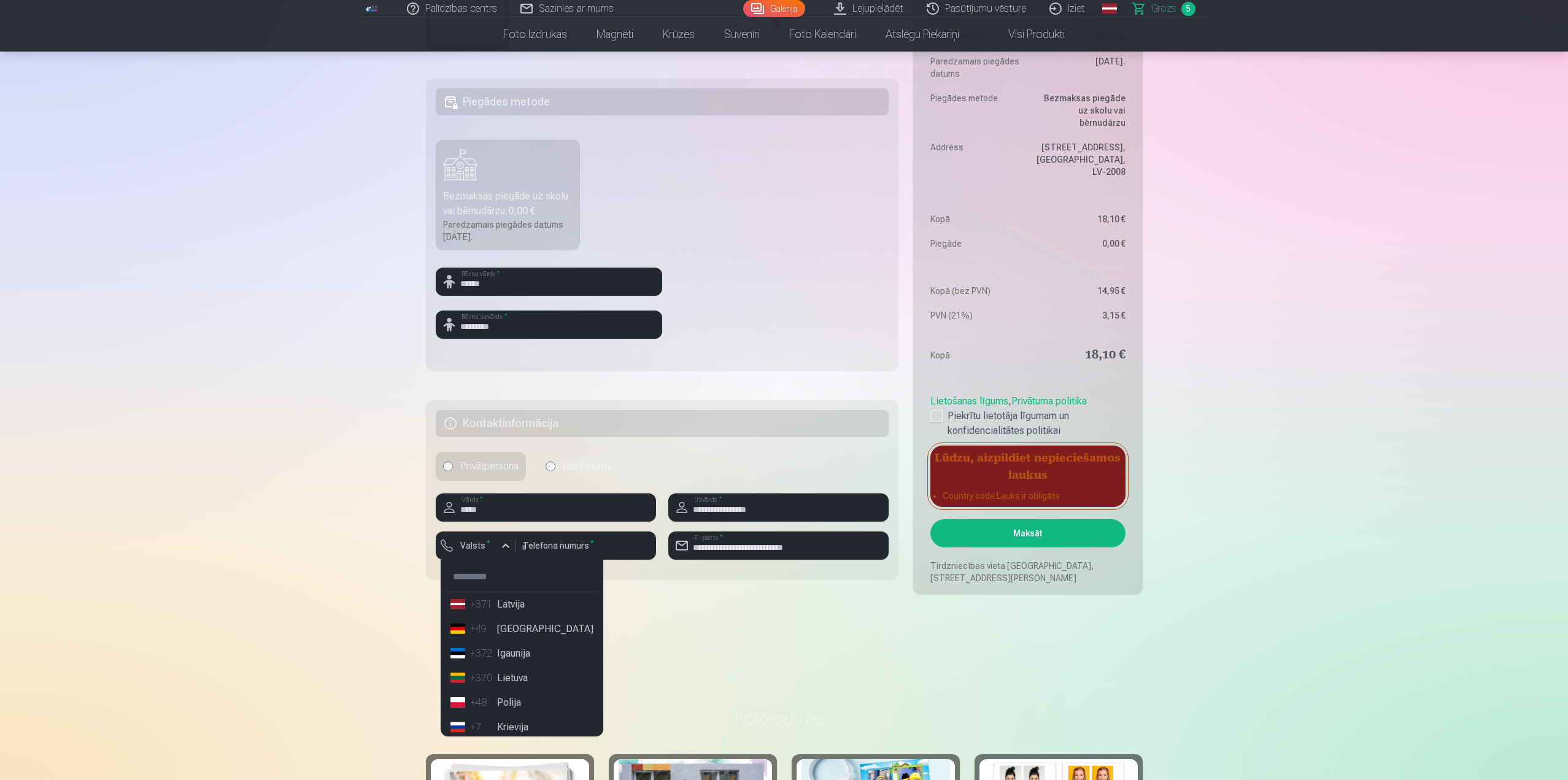
click at [504, 608] on li "+371 Latvija" at bounding box center [522, 605] width 153 height 25
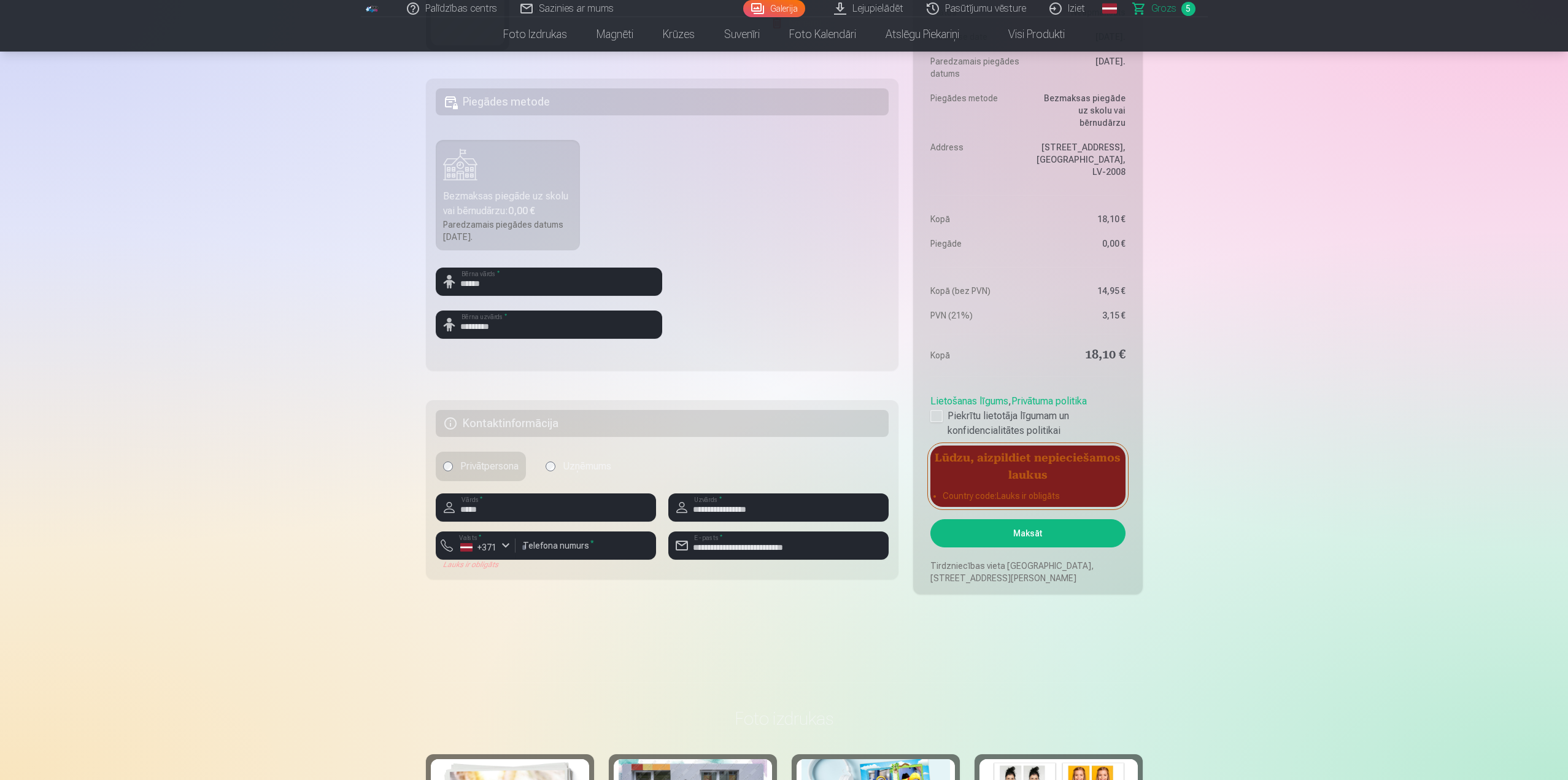
click at [1030, 531] on button "Maksāt" at bounding box center [1027, 533] width 195 height 28
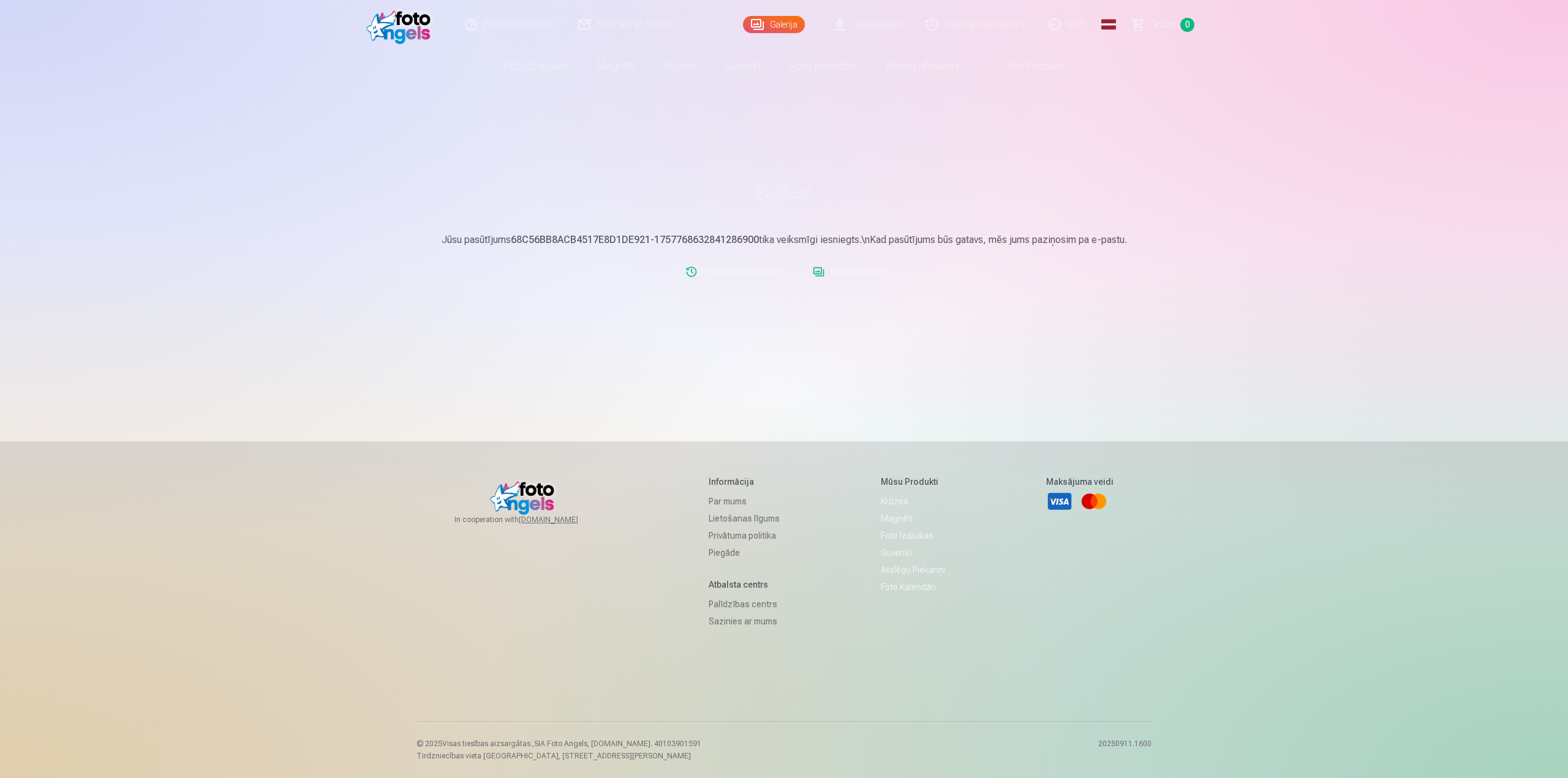
click at [860, 270] on link "Lejupielādēt" at bounding box center [848, 272] width 80 height 25
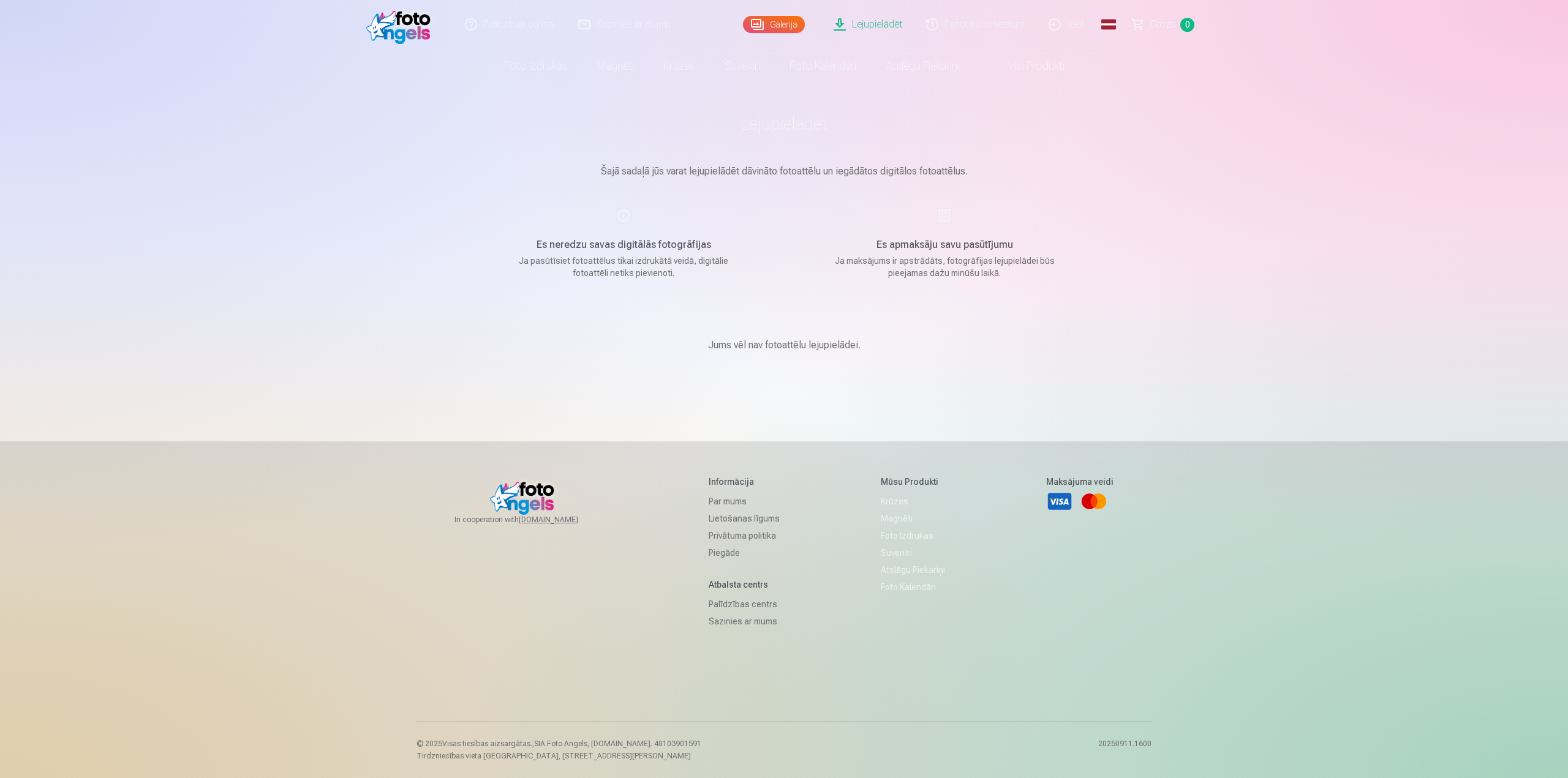
click at [871, 22] on link "Lejupielādēt" at bounding box center [868, 24] width 92 height 49
click at [980, 29] on link "Pasūtījumu vēsture" at bounding box center [976, 24] width 123 height 49
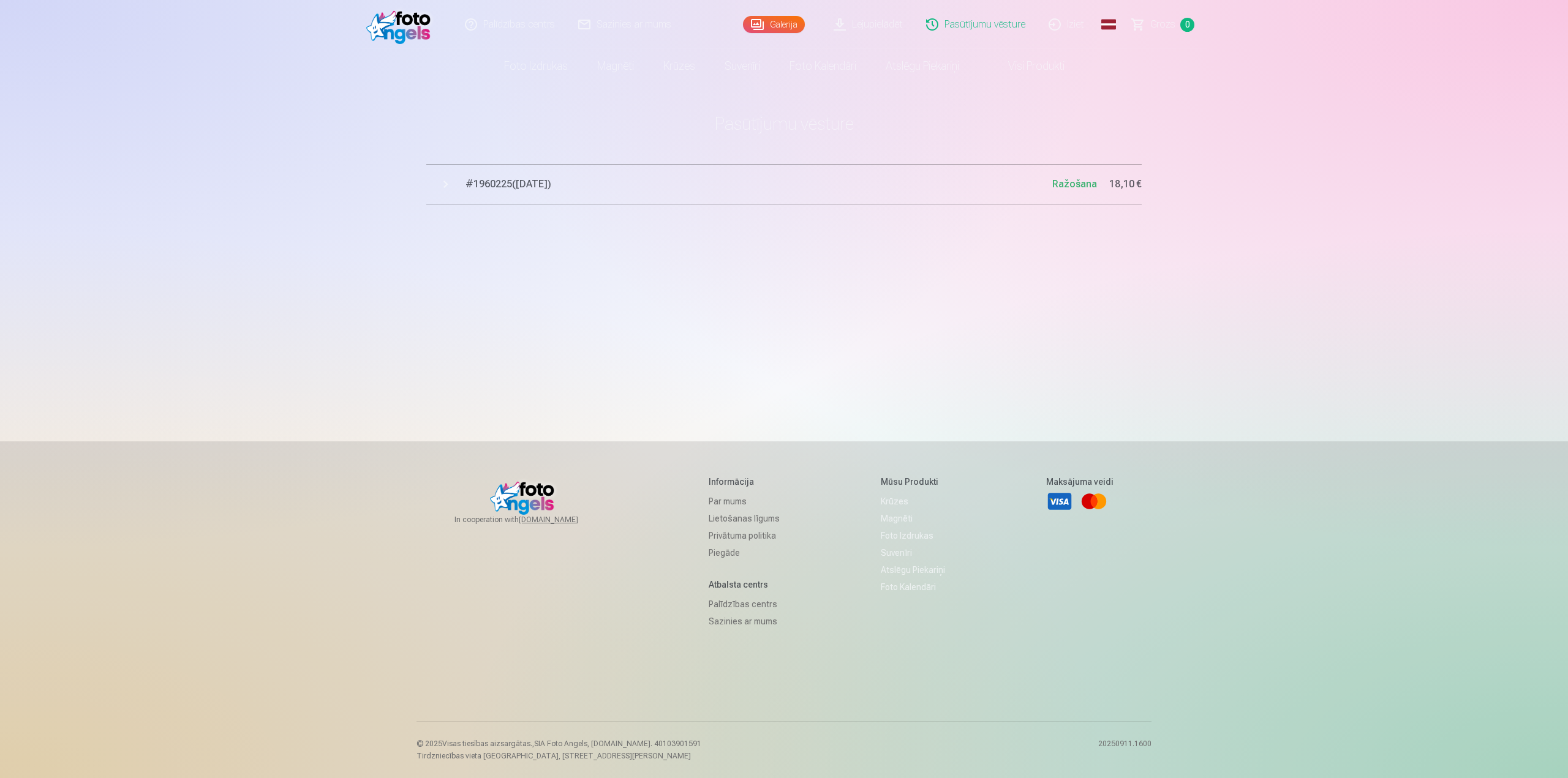
click at [518, 185] on span "# 1960225 ( 13.09.2025 )" at bounding box center [759, 184] width 587 height 15
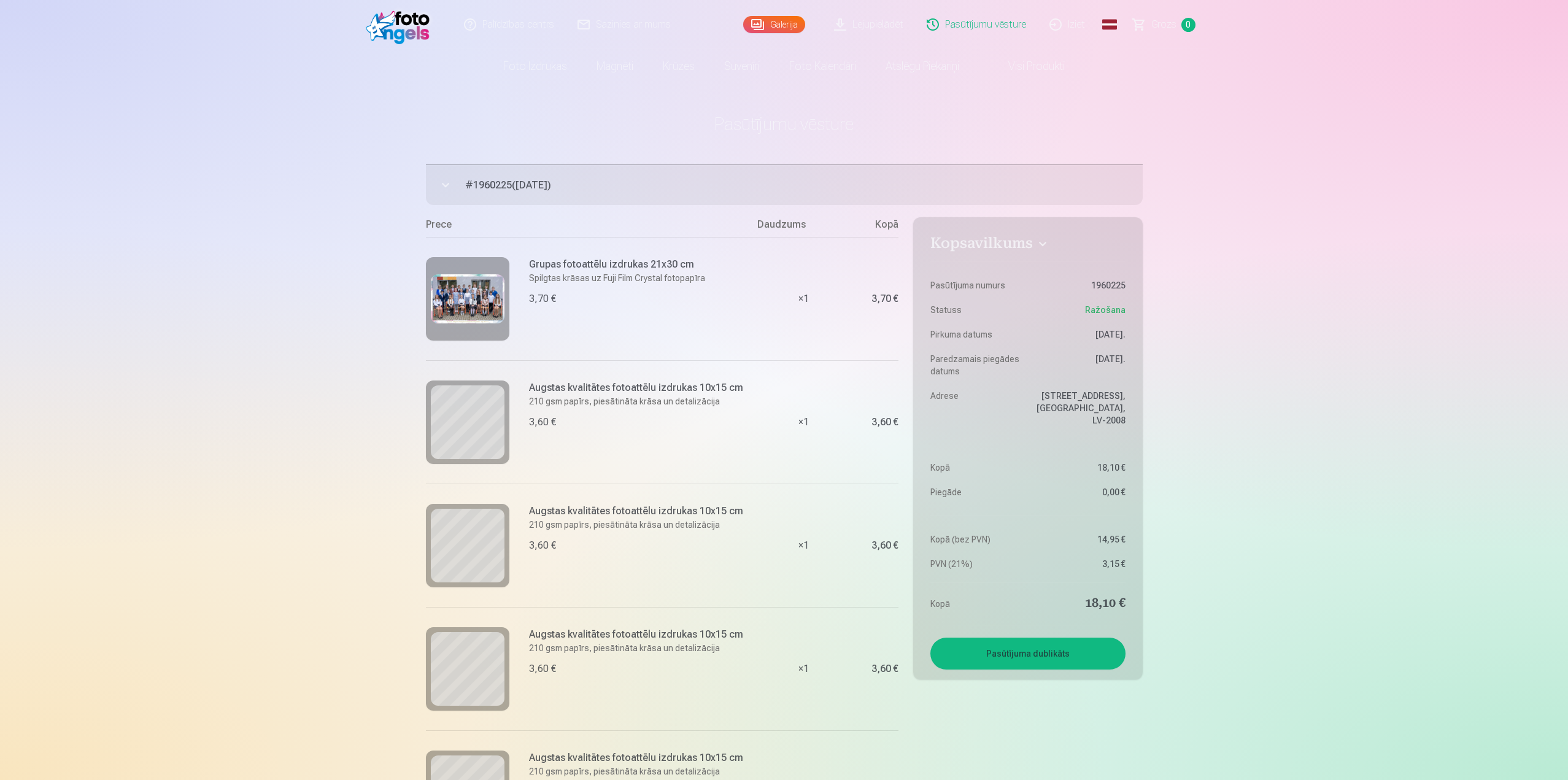
click at [1063, 23] on link "Iziet" at bounding box center [1068, 24] width 59 height 49
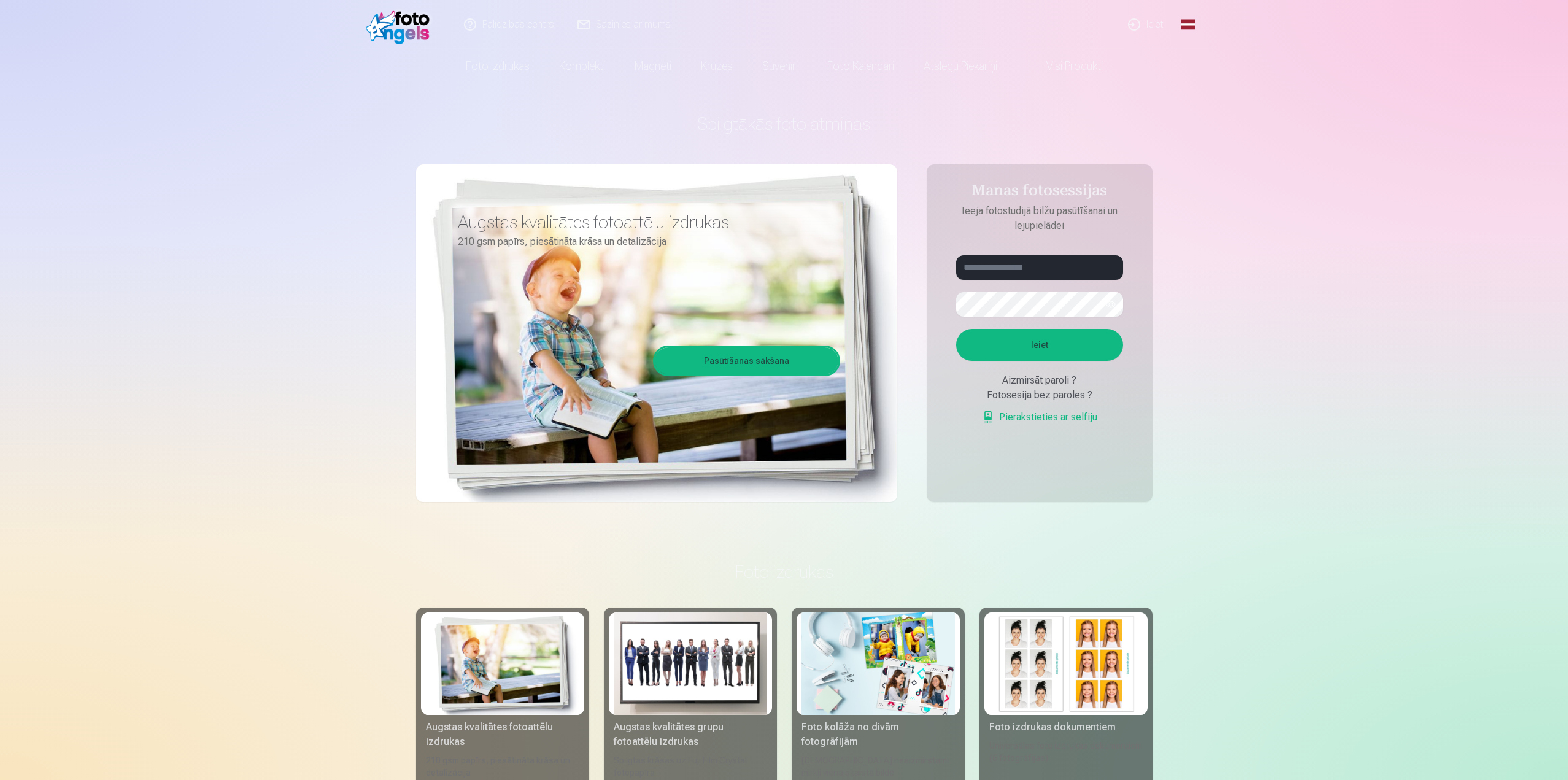
click at [1031, 269] on input "text" at bounding box center [1040, 268] width 167 height 25
paste input "**********"
type input "**********"
drag, startPoint x: 1309, startPoint y: 215, endPoint x: 1293, endPoint y: 219, distance: 16.5
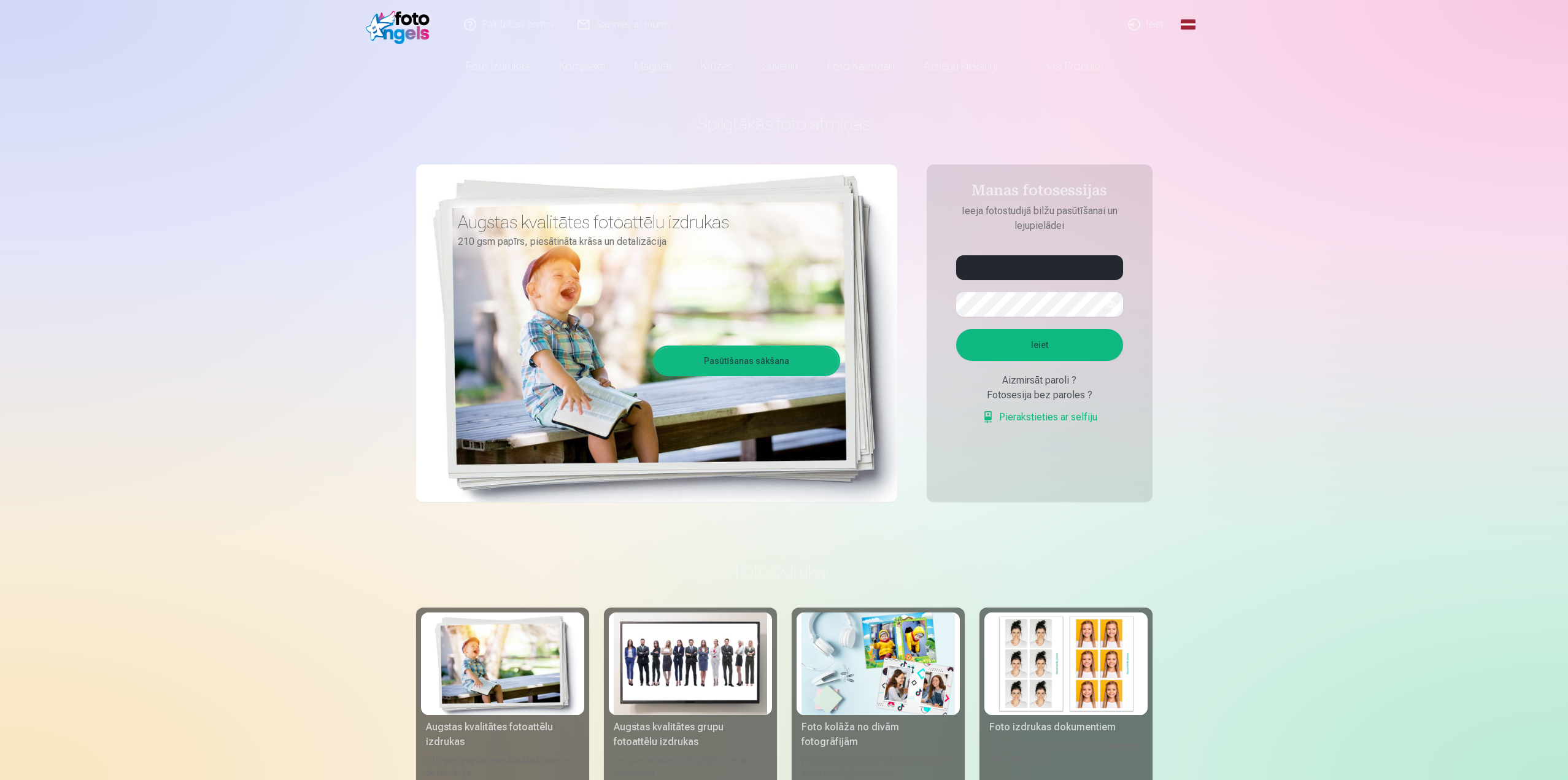
click at [1030, 338] on button "Ieiet" at bounding box center [1040, 344] width 167 height 32
